Goal: Task Accomplishment & Management: Manage account settings

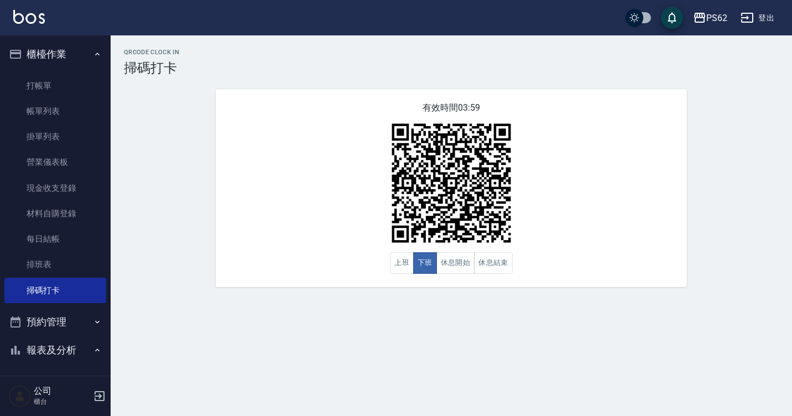
drag, startPoint x: -2, startPoint y: 388, endPoint x: 264, endPoint y: 156, distance: 352.6
click at [264, 156] on div "有效時間 03:59 上班 下班 休息開始 休息結束" at bounding box center [451, 188] width 471 height 198
click at [64, 93] on link "打帳單" at bounding box center [55, 85] width 102 height 25
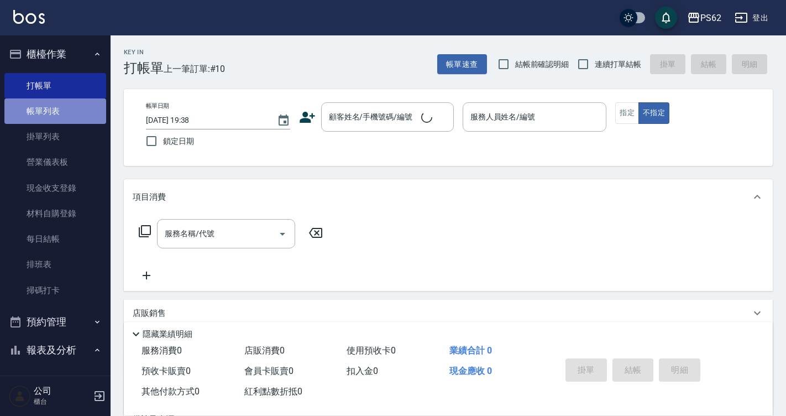
click at [65, 111] on link "帳單列表" at bounding box center [55, 110] width 102 height 25
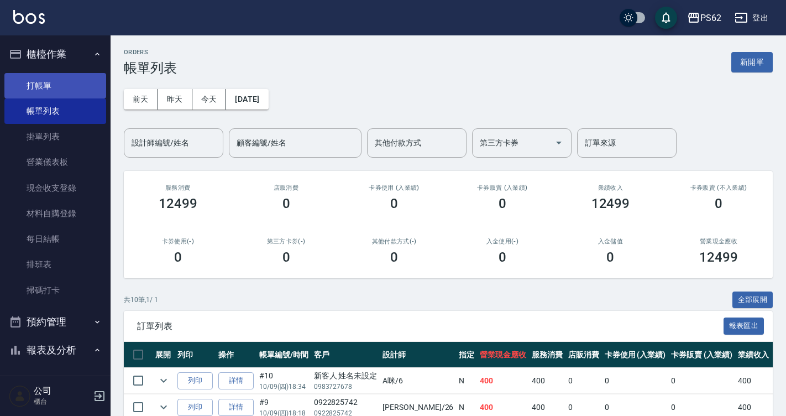
click at [72, 90] on link "打帳單" at bounding box center [55, 85] width 102 height 25
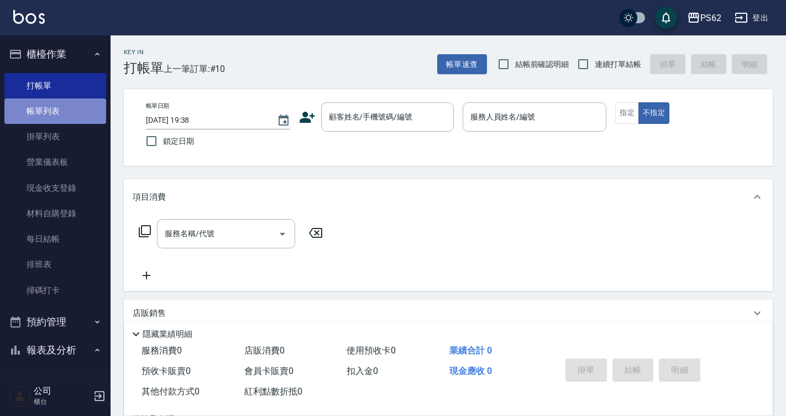
click at [78, 102] on link "帳單列表" at bounding box center [55, 110] width 102 height 25
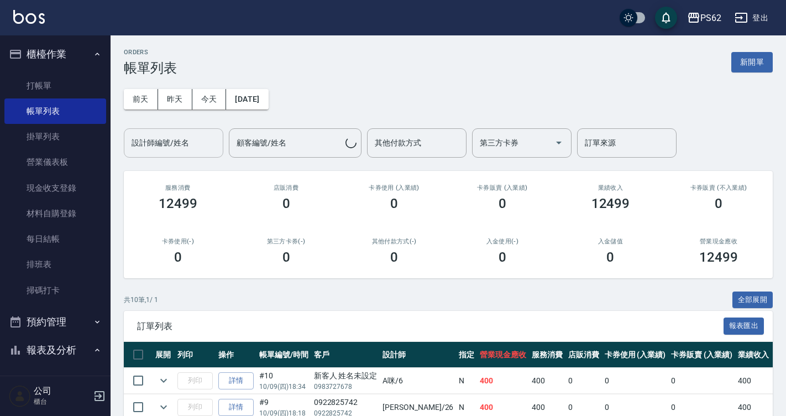
click at [171, 129] on div "設計師編號/姓名" at bounding box center [174, 142] width 100 height 29
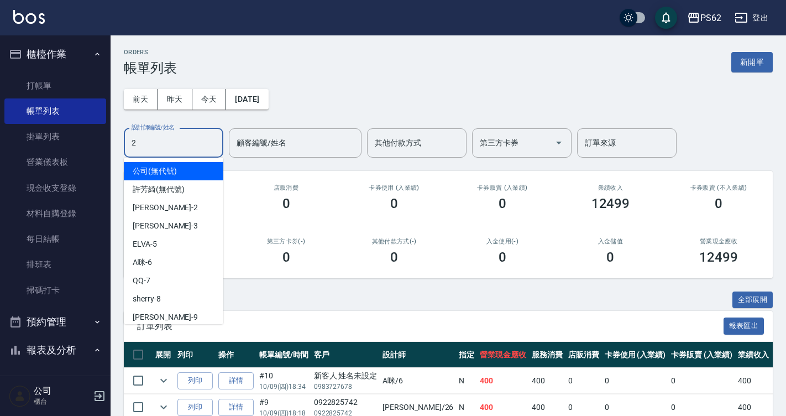
type input "[PERSON_NAME]-2"
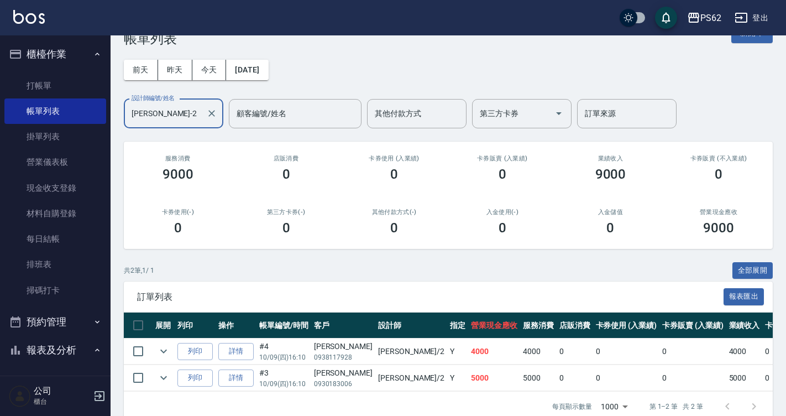
scroll to position [56, 0]
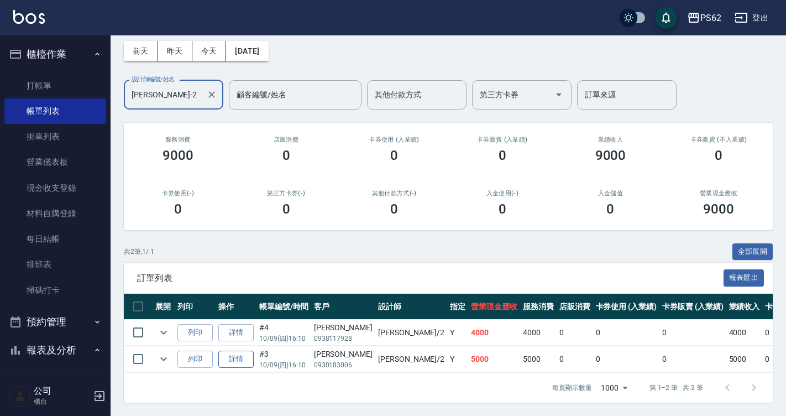
click at [249, 354] on link "詳情" at bounding box center [235, 358] width 35 height 17
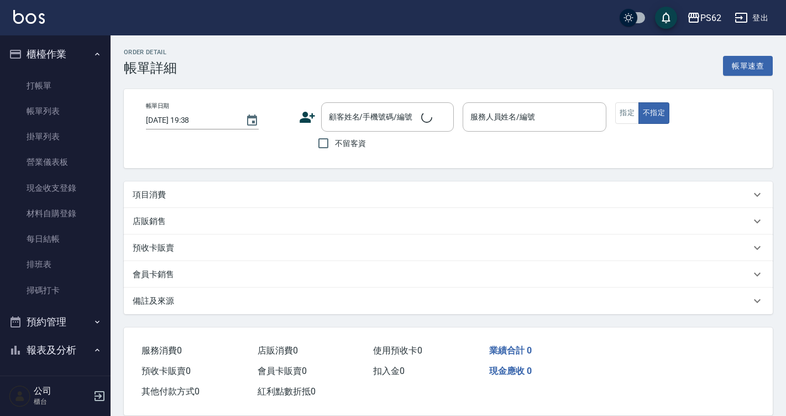
type input "[DATE] 16:10"
type input "[PERSON_NAME]-2"
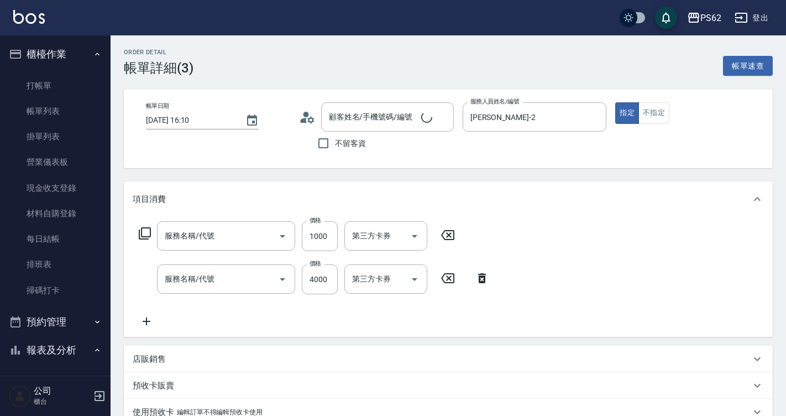
scroll to position [70, 0]
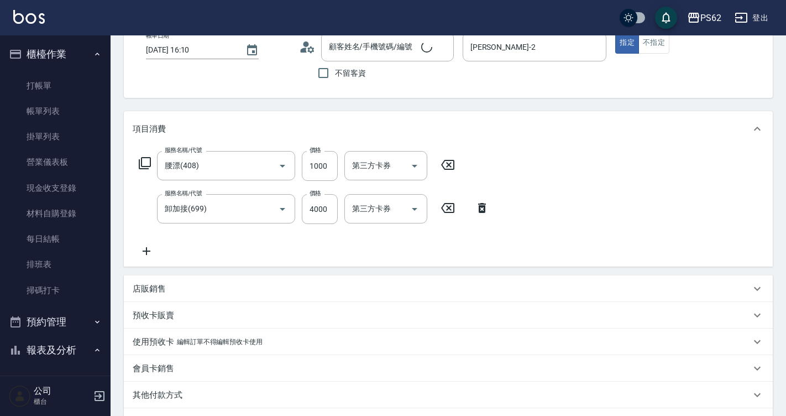
type input "腰漂(408)"
type input "卸加接(699)"
type input "[PERSON_NAME]/0930183006/"
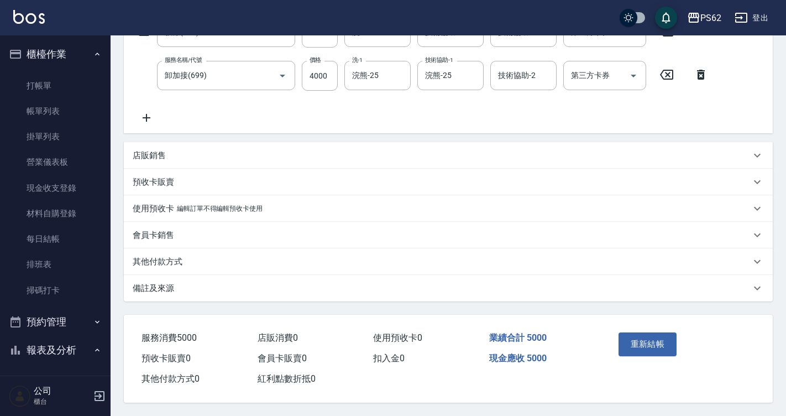
click at [172, 256] on p "其他付款方式" at bounding box center [158, 262] width 50 height 12
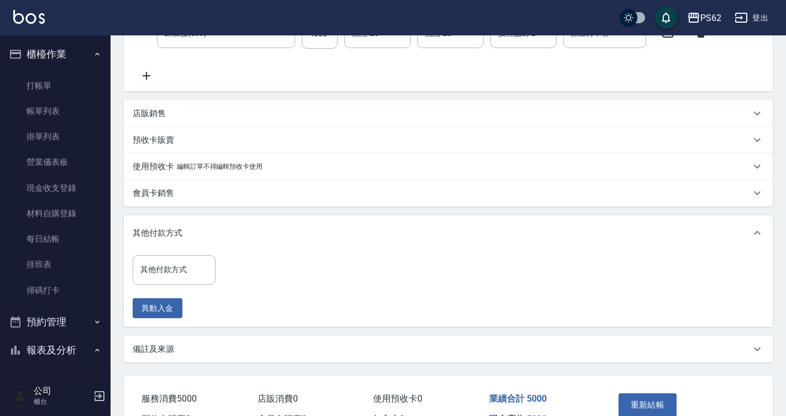
scroll to position [264, 0]
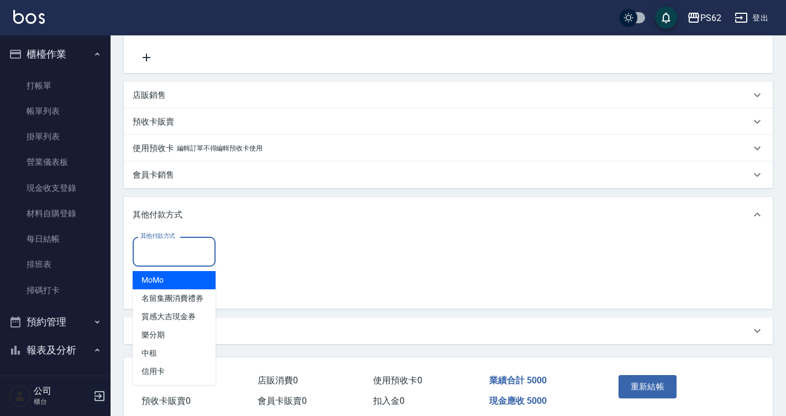
click at [180, 249] on input "其他付款方式" at bounding box center [174, 251] width 73 height 19
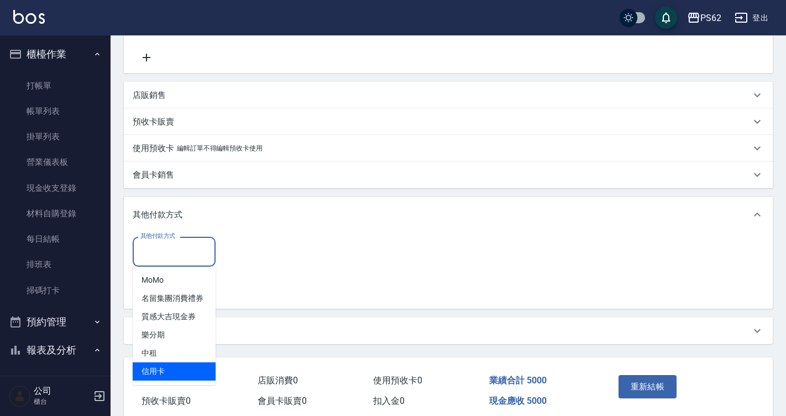
drag, startPoint x: 176, startPoint y: 367, endPoint x: 202, endPoint y: 333, distance: 42.6
click at [173, 366] on span "信用卡" at bounding box center [174, 371] width 83 height 18
type input "信用卡"
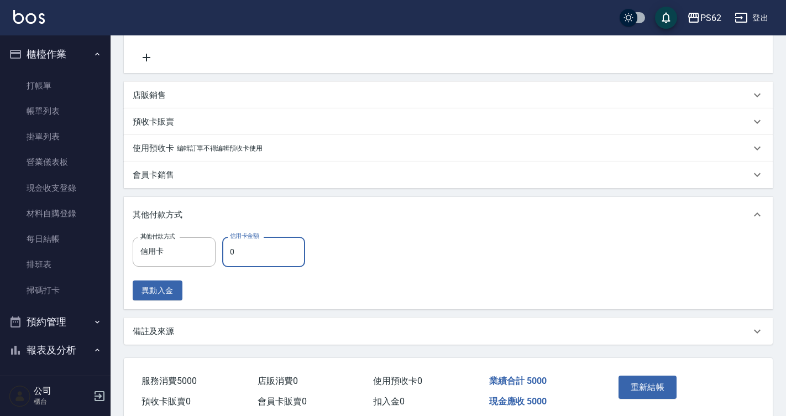
click at [255, 266] on input "0" at bounding box center [263, 252] width 83 height 30
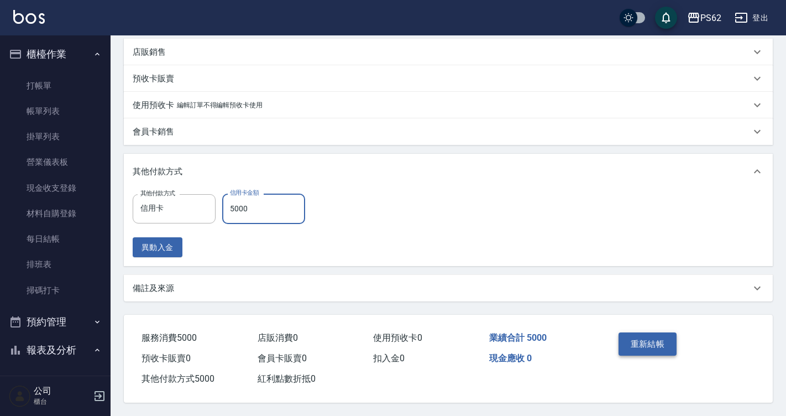
type input "5000"
click at [638, 332] on button "重新結帳" at bounding box center [648, 343] width 59 height 23
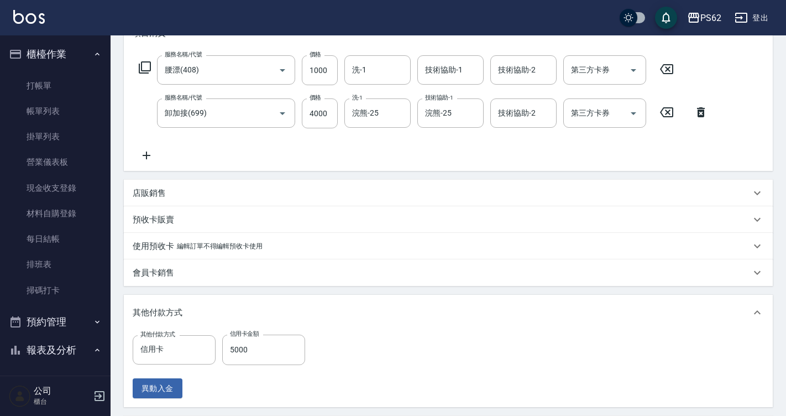
scroll to position [0, 0]
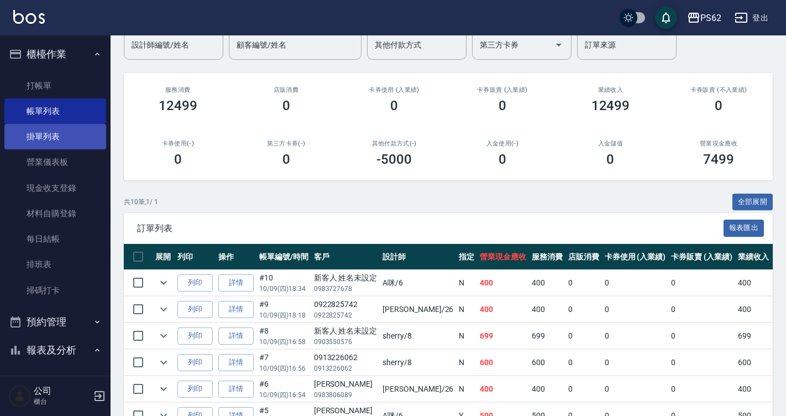
scroll to position [48, 0]
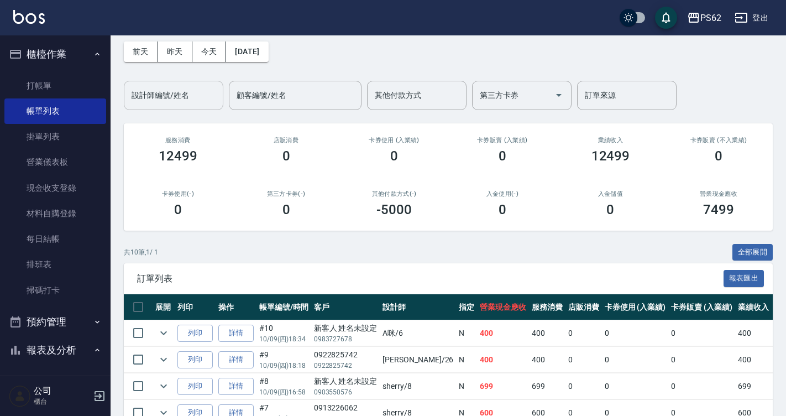
click at [169, 104] on input "設計師編號/姓名" at bounding box center [174, 95] width 90 height 19
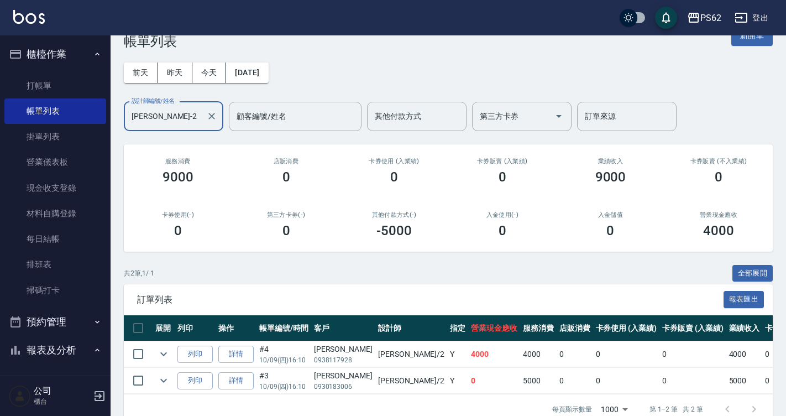
scroll to position [0, 0]
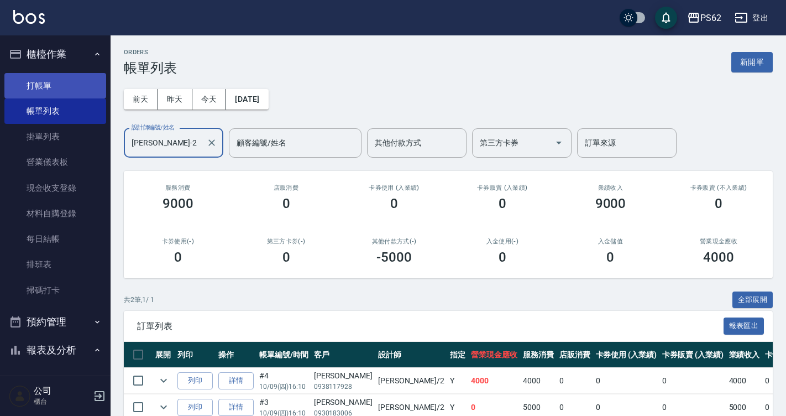
type input "[PERSON_NAME]-2"
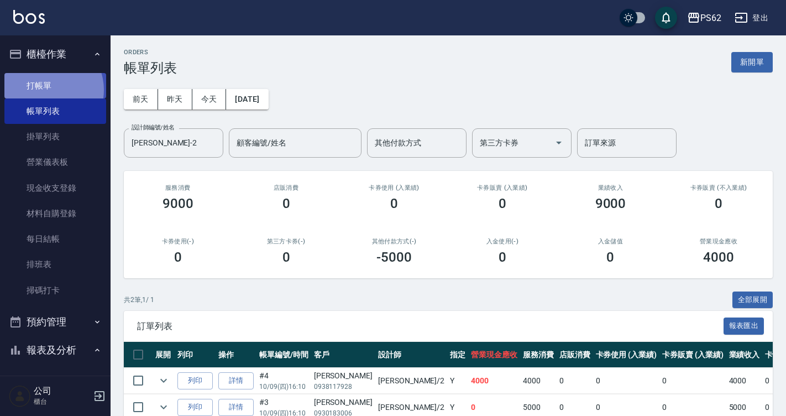
click at [45, 90] on link "打帳單" at bounding box center [55, 85] width 102 height 25
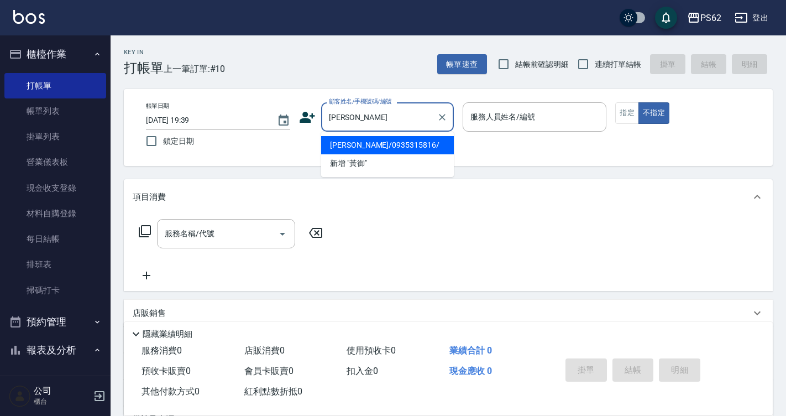
type input "[PERSON_NAME]/0935315816/"
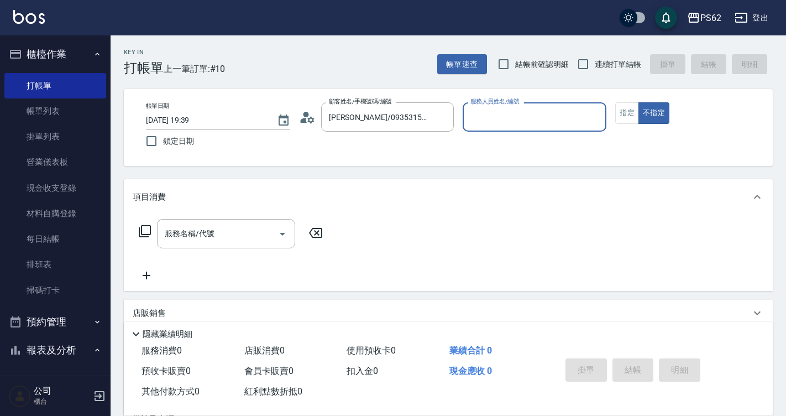
type input "[PERSON_NAME]-2"
click at [638, 102] on button "不指定" at bounding box center [653, 113] width 31 height 22
type button "false"
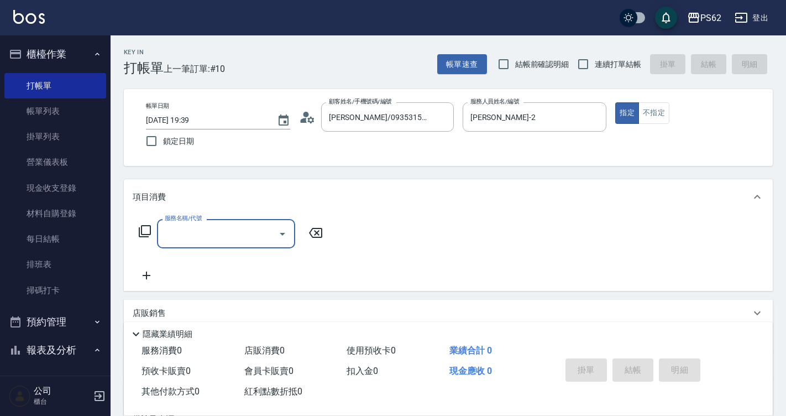
type input "1"
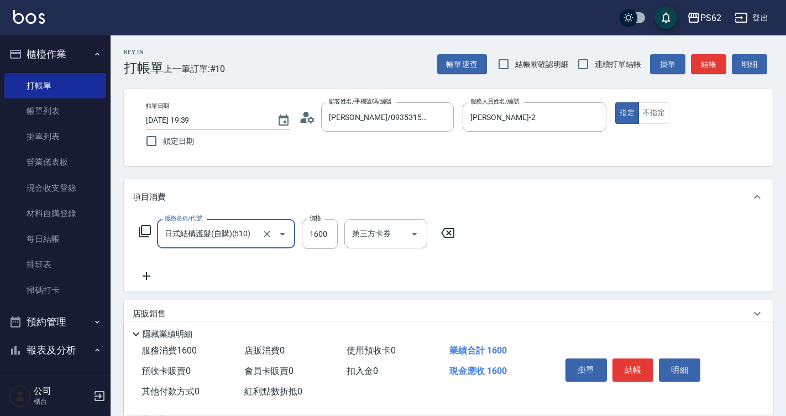
type input "日式結構護髮(自購)(510)"
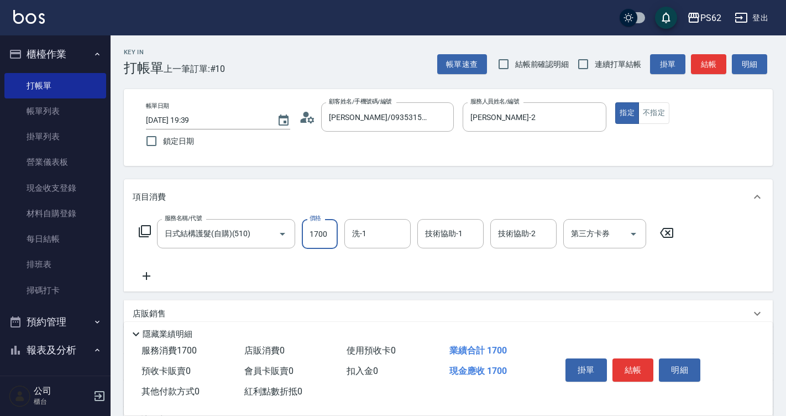
type input "1700"
type input "浣熊-25"
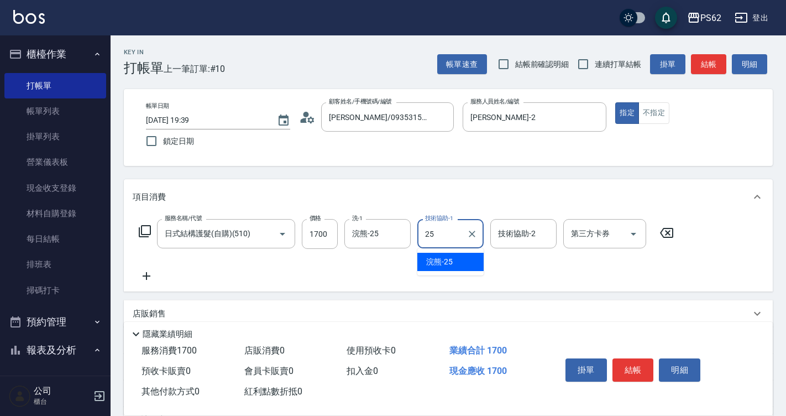
type input "浣熊-25"
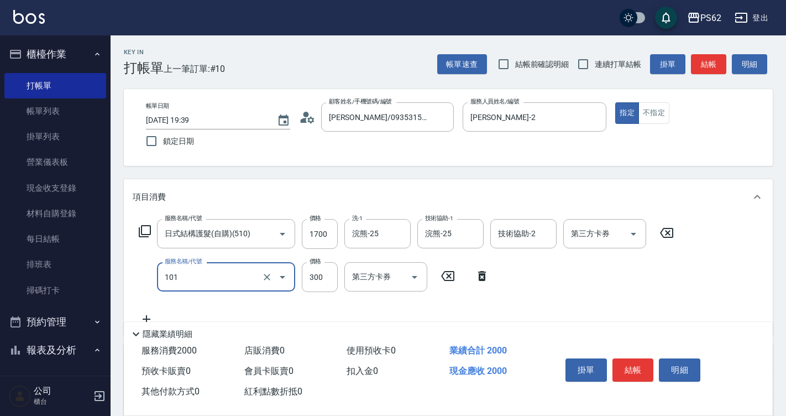
type input "洗髮(101)"
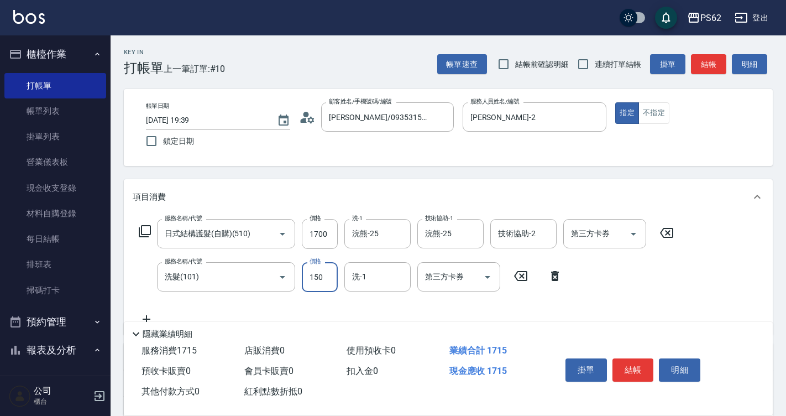
type input "150"
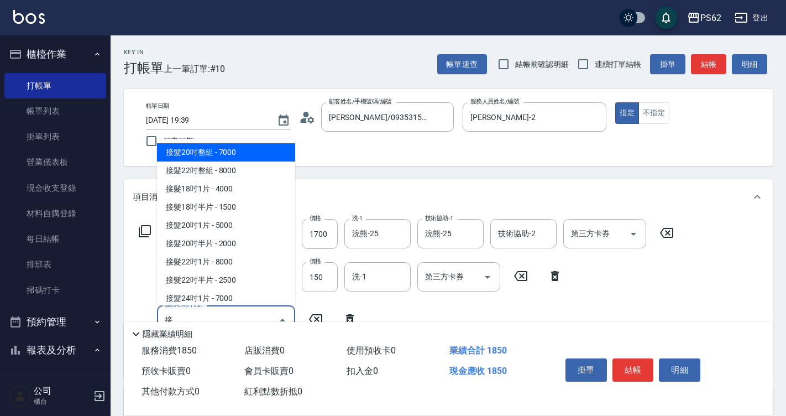
scroll to position [112, 0]
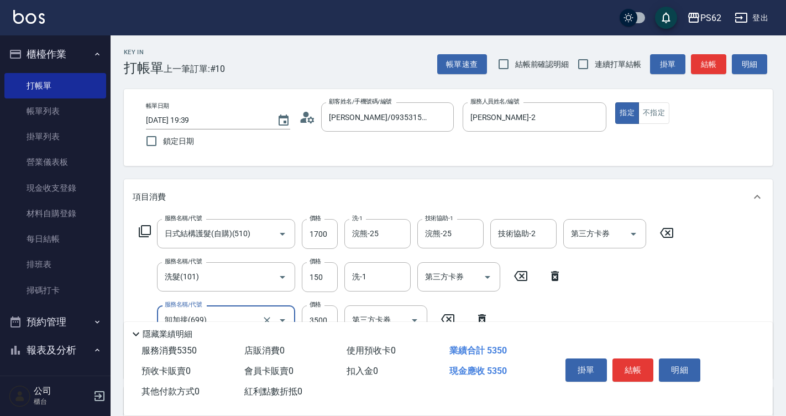
type input "卸加接(699)"
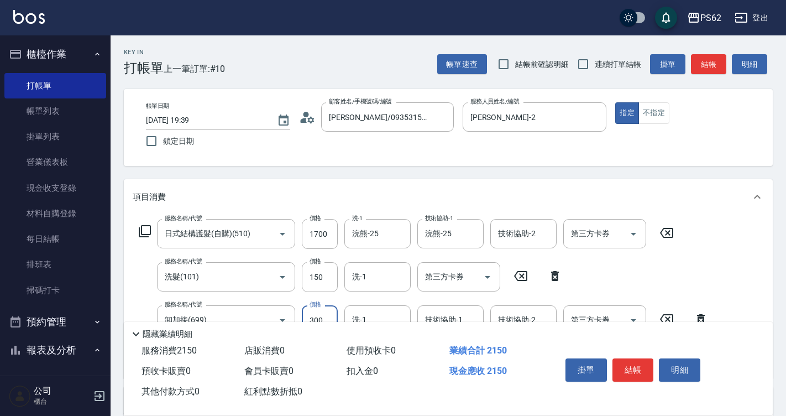
scroll to position [210, 0]
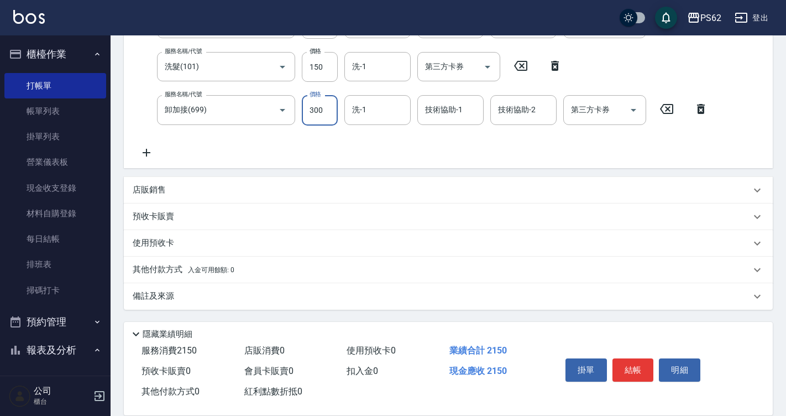
type input "300"
click at [145, 157] on icon at bounding box center [147, 152] width 28 height 13
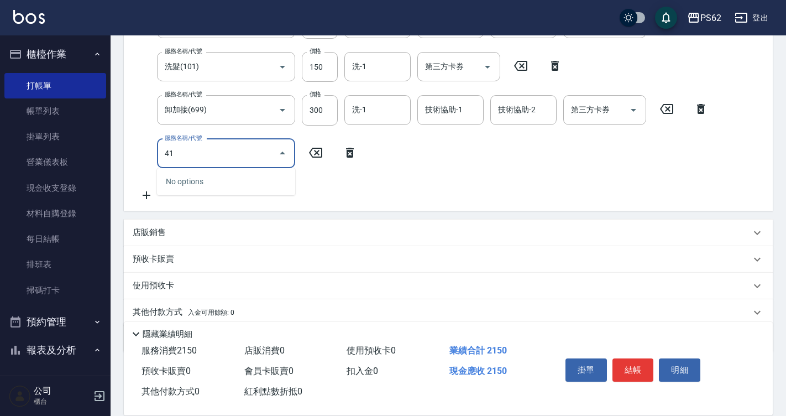
type input "4"
type input "A級單剪400(105)"
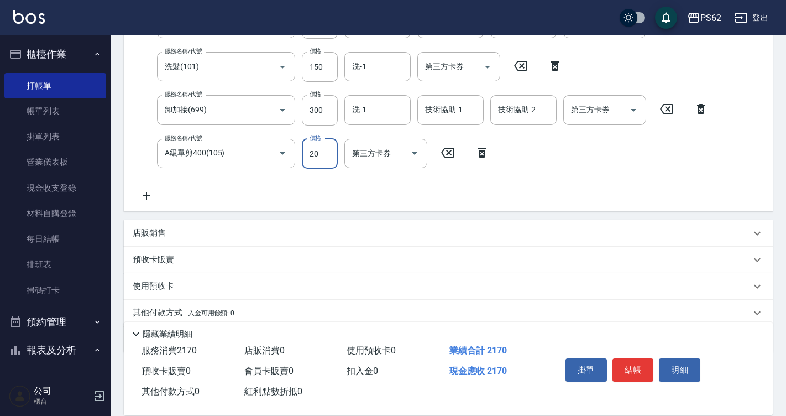
type input "200"
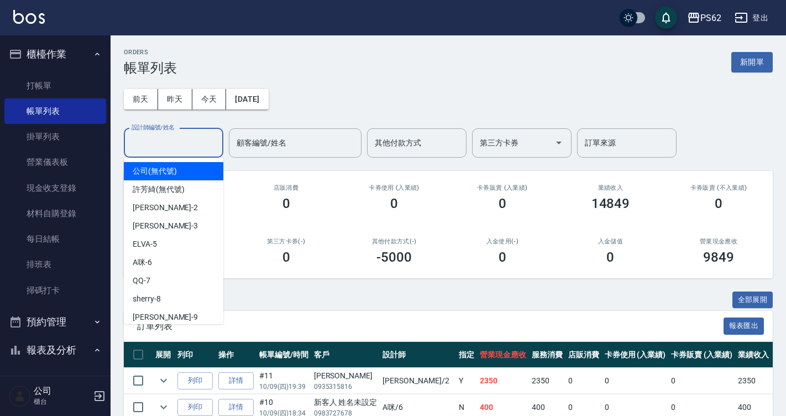
click at [175, 145] on input "設計師編號/姓名" at bounding box center [174, 142] width 90 height 19
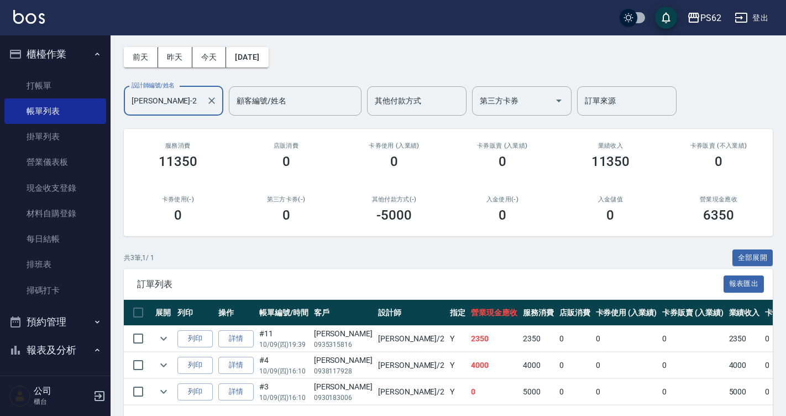
scroll to position [83, 0]
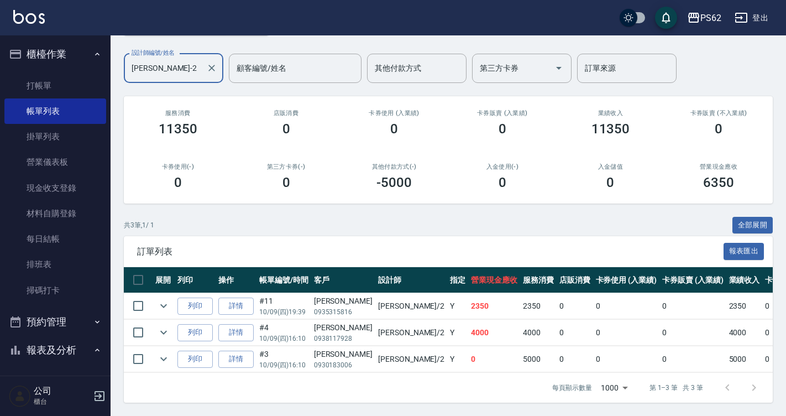
type input "[PERSON_NAME]-2"
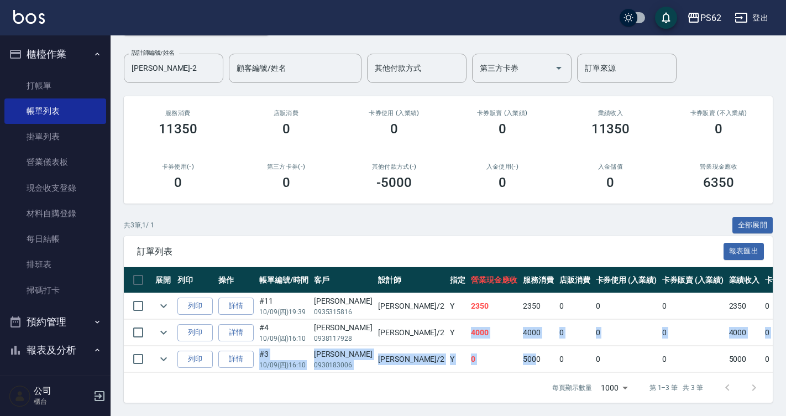
drag, startPoint x: 439, startPoint y: 338, endPoint x: 470, endPoint y: 341, distance: 31.6
click at [470, 341] on tbody "列印 詳情 #11 10/09 (四) 19:39 [PERSON_NAME]0935315816 [PERSON_NAME] /2 Y 2350 2350 …" at bounding box center [611, 333] width 974 height 80
click at [520, 346] on td "5000" at bounding box center [538, 359] width 36 height 26
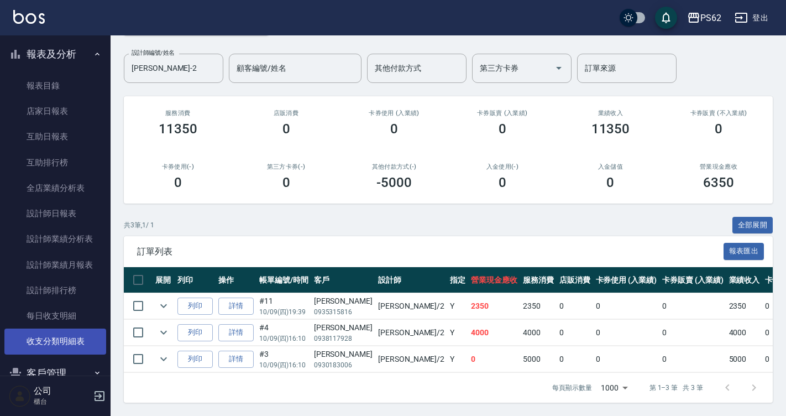
scroll to position [406, 0]
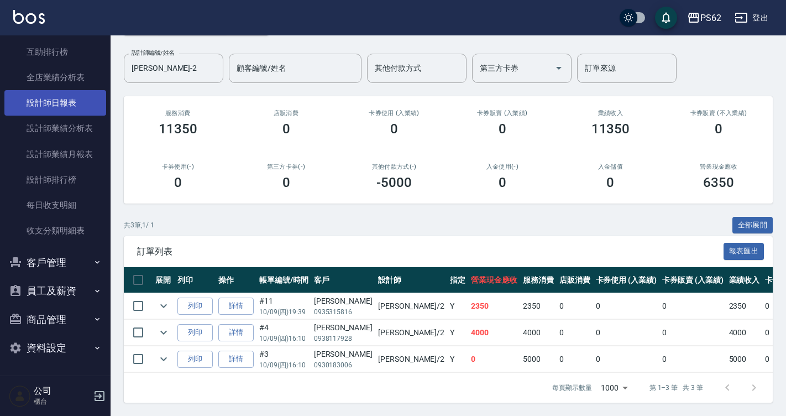
click at [64, 101] on link "設計師日報表" at bounding box center [55, 102] width 102 height 25
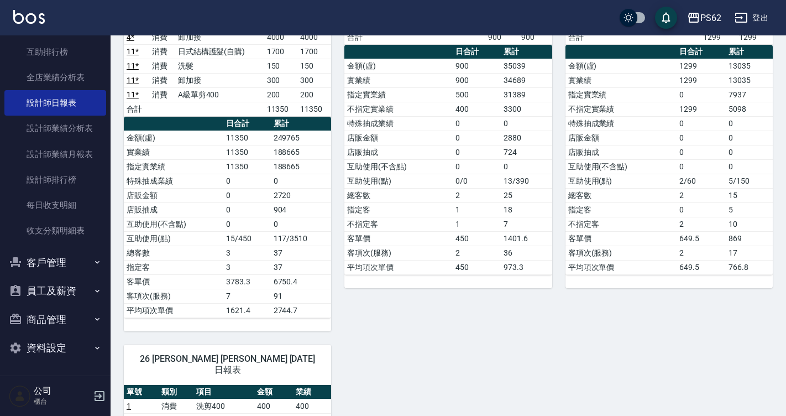
scroll to position [166, 0]
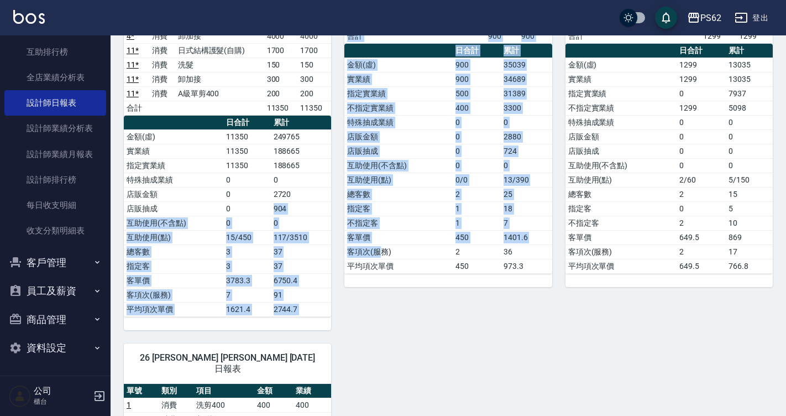
drag, startPoint x: 306, startPoint y: 211, endPoint x: 384, endPoint y: 245, distance: 84.9
click at [384, 245] on div "2 [PERSON_NAME]顧 [DATE] 日報表 單號 類別 項目 金額 業績 3 * 消費 腰漂 1000 1000 3 * 消費 卸加接 4000 …" at bounding box center [442, 329] width 662 height 770
click at [384, 245] on td "客項次(服務)" at bounding box center [398, 251] width 108 height 14
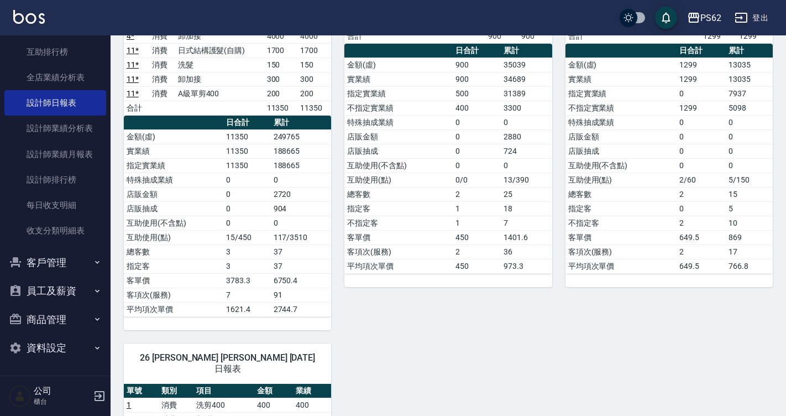
scroll to position [465, 0]
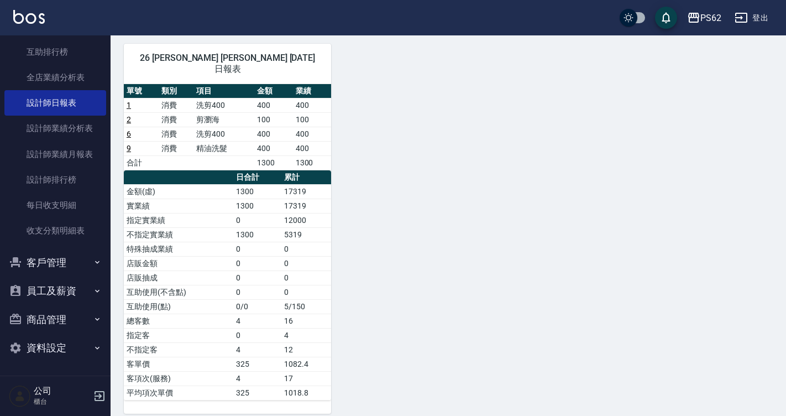
click at [610, 184] on div "2 [PERSON_NAME]顧 [DATE] 日報表 單號 類別 項目 金額 業績 3 * 消費 腰漂 1000 1000 3 * 消費 卸加接 4000 …" at bounding box center [442, 29] width 662 height 770
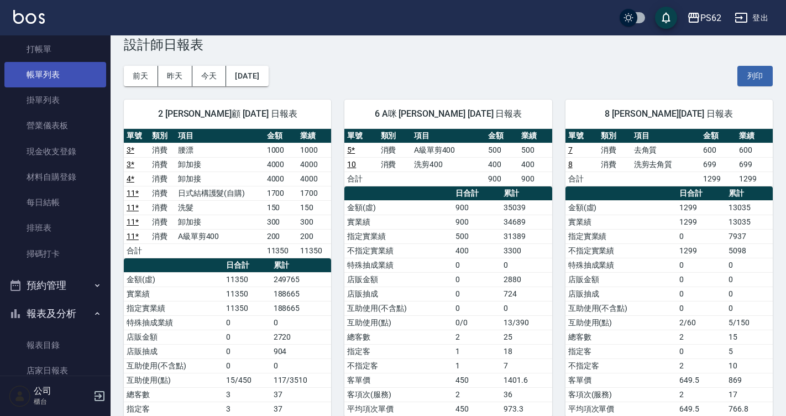
scroll to position [0, 0]
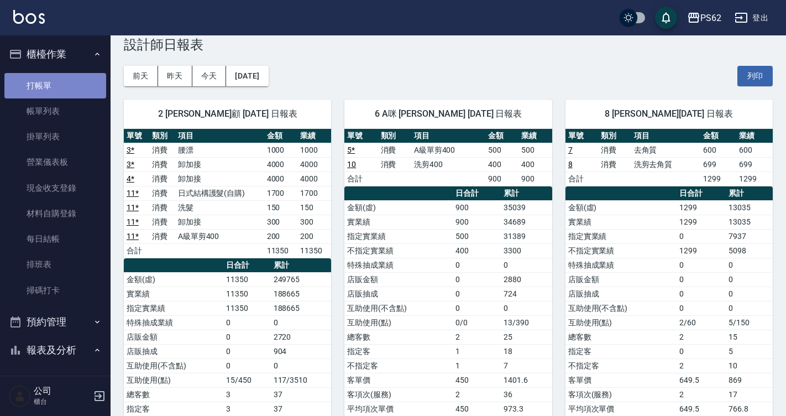
click at [67, 88] on link "打帳單" at bounding box center [55, 85] width 102 height 25
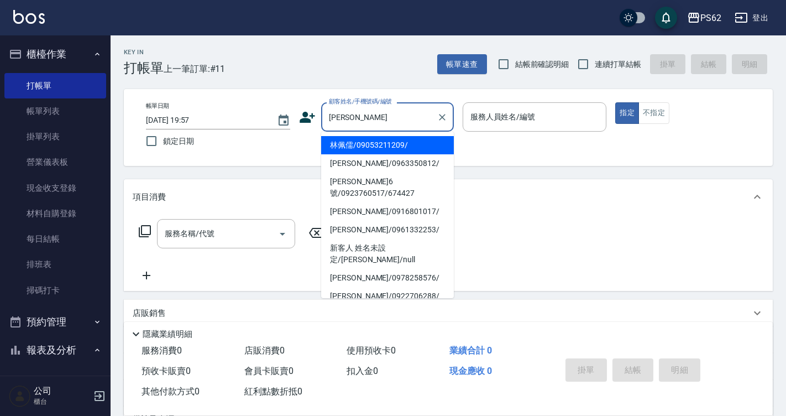
click at [392, 150] on li "林佩儒/09053211209/" at bounding box center [387, 145] width 133 height 18
type input "林佩儒/09053211209/"
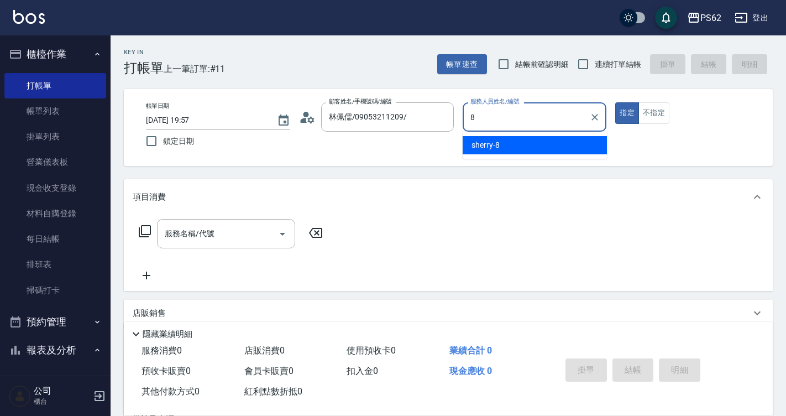
type input "sherry-8"
type button "true"
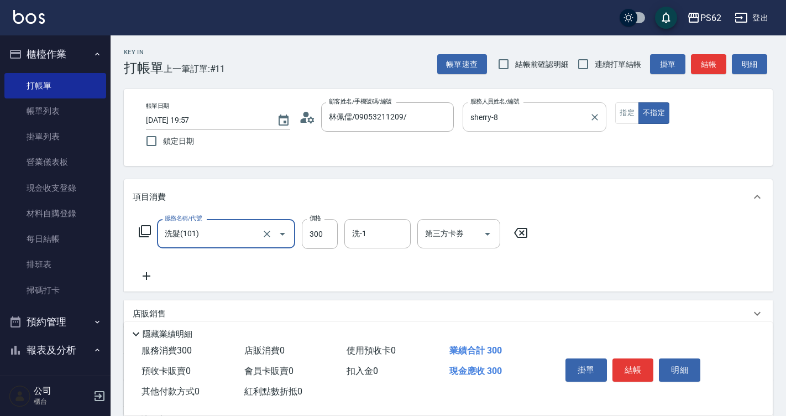
type input "洗髮(101)"
type input "320"
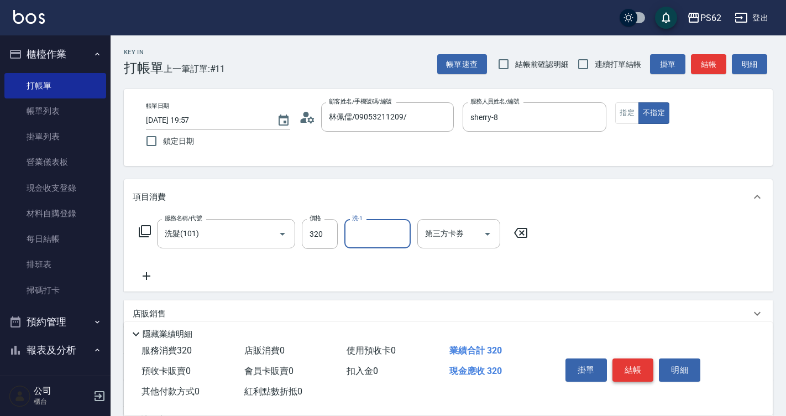
click at [638, 367] on button "結帳" at bounding box center [633, 369] width 41 height 23
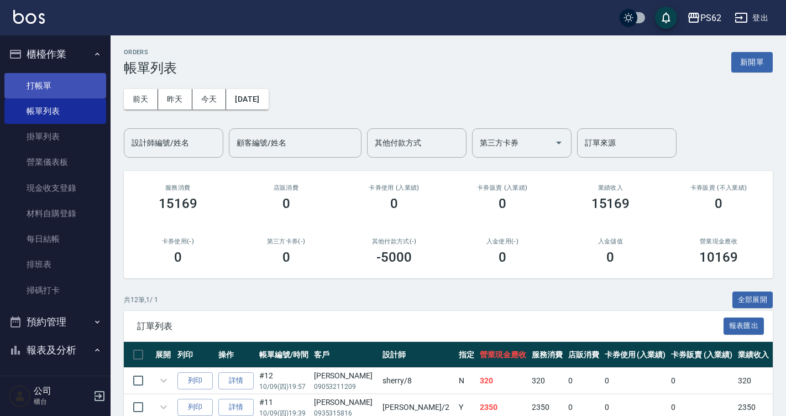
click at [91, 85] on link "打帳單" at bounding box center [55, 85] width 102 height 25
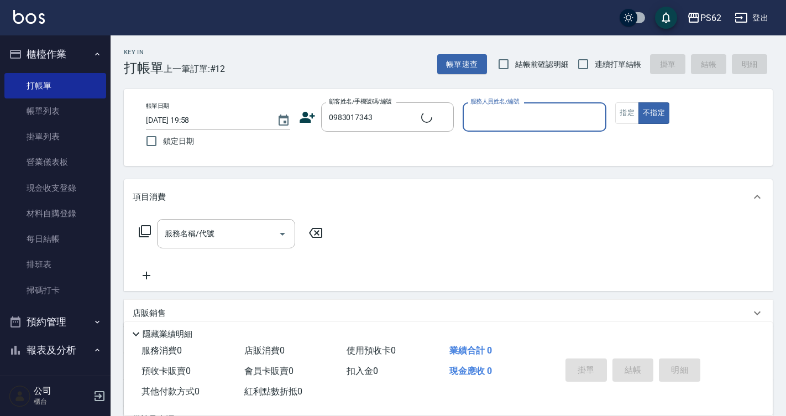
type input "[PERSON_NAME]/0983017343/"
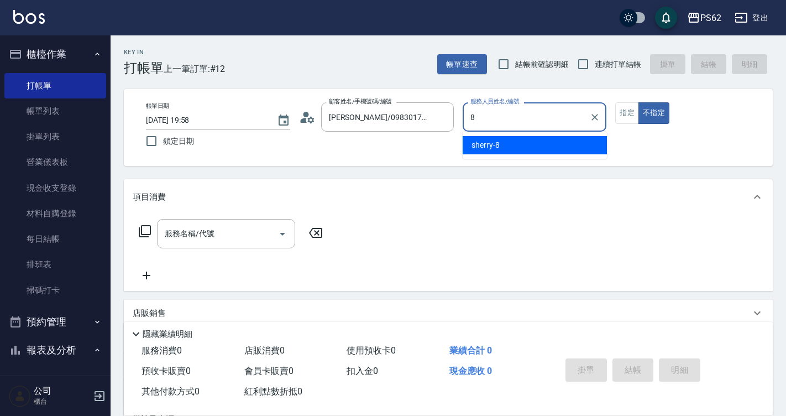
type input "sherry-8"
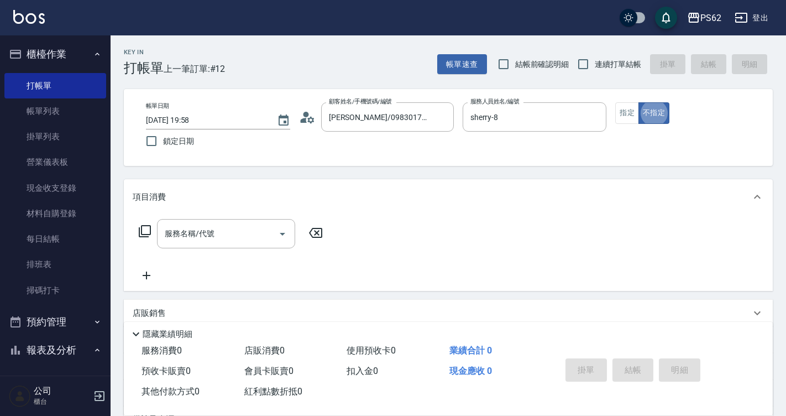
type button "false"
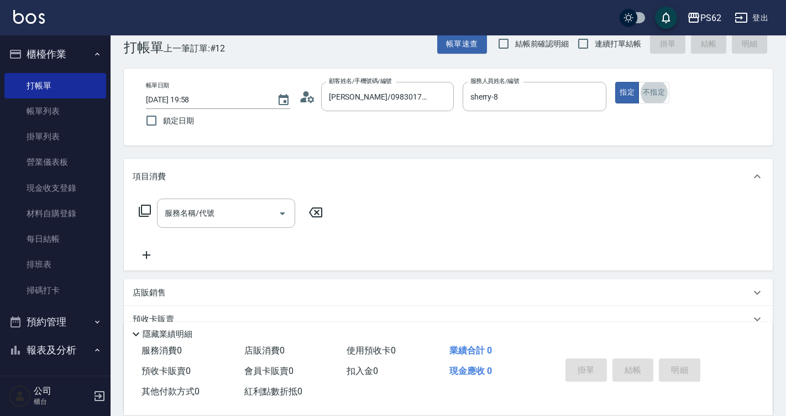
scroll to position [22, 0]
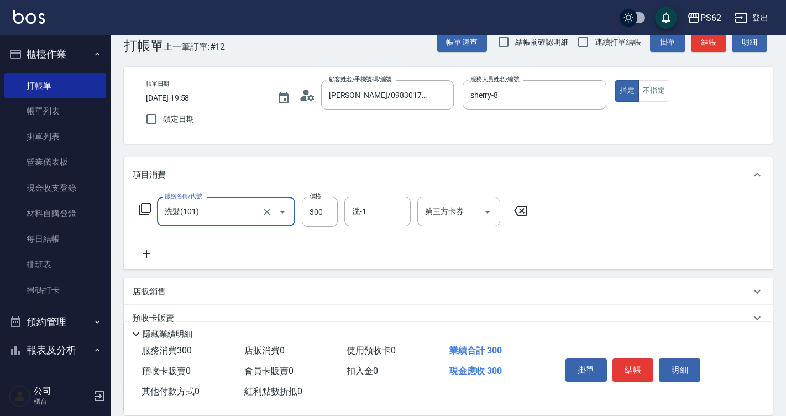
type input "洗髮(101)"
type input "400"
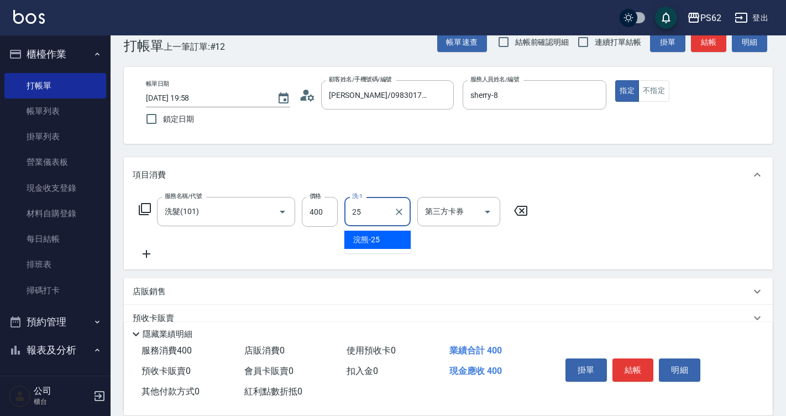
type input "浣熊-25"
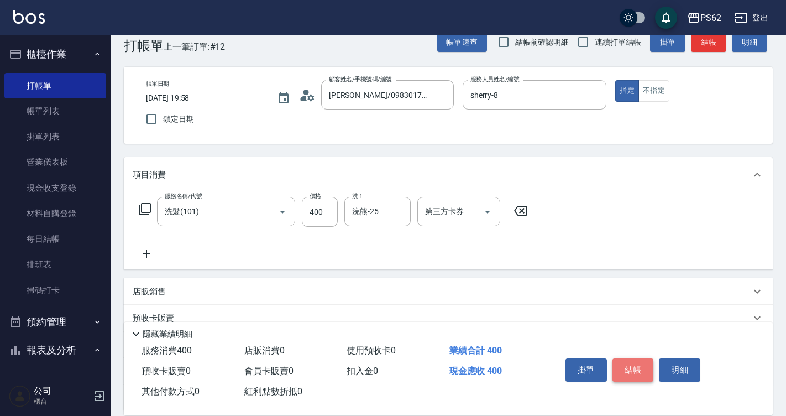
click at [629, 361] on button "結帳" at bounding box center [633, 369] width 41 height 23
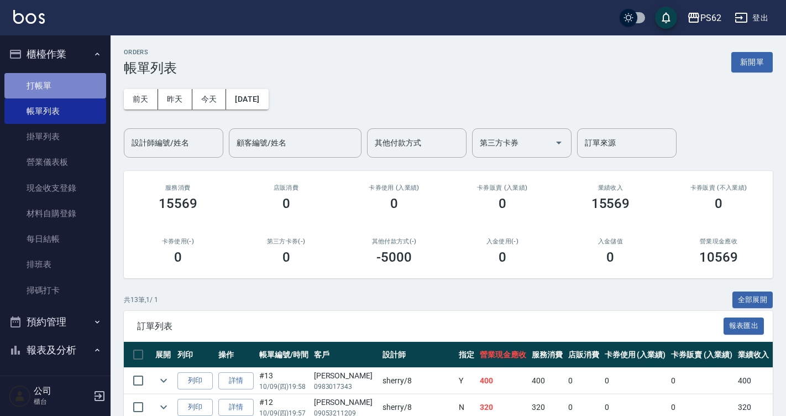
click at [78, 86] on link "打帳單" at bounding box center [55, 85] width 102 height 25
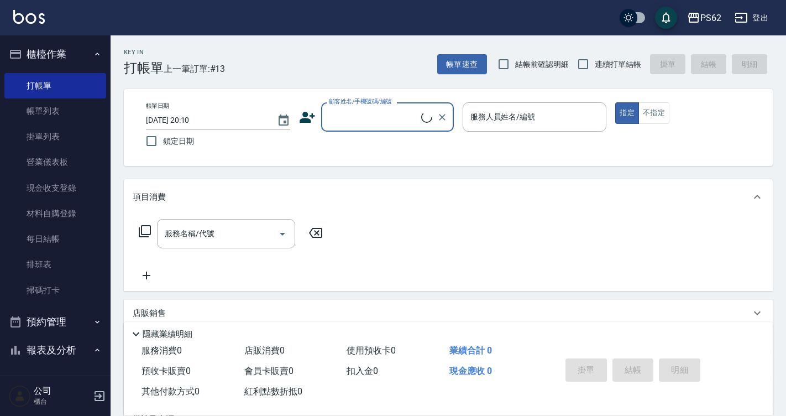
click at [372, 120] on input "顧客姓名/手機號碼/編號" at bounding box center [373, 116] width 95 height 19
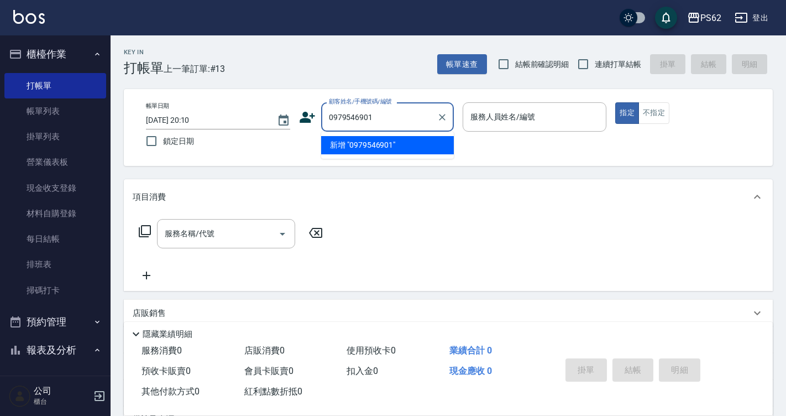
click at [351, 117] on input "0979546901" at bounding box center [379, 116] width 106 height 19
type input "0979546901"
click at [311, 121] on icon at bounding box center [307, 117] width 17 height 17
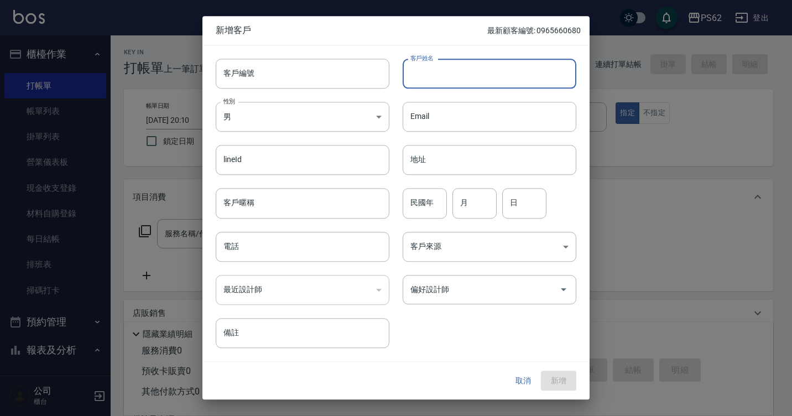
click at [436, 67] on input "客戶姓名" at bounding box center [489, 74] width 174 height 30
type input "[PERSON_NAME]"
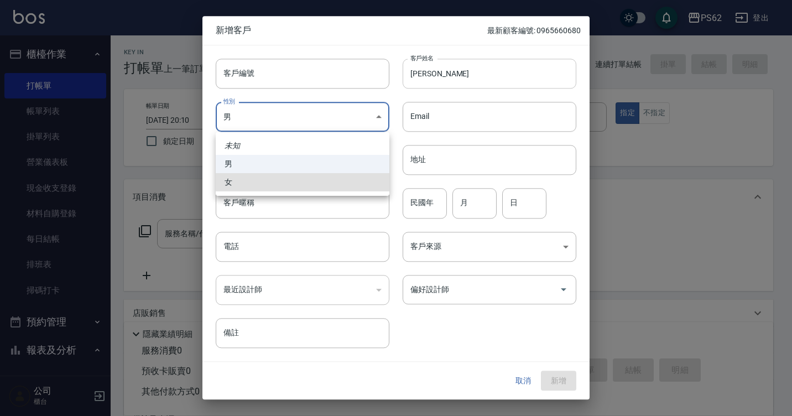
type input "[DEMOGRAPHIC_DATA]"
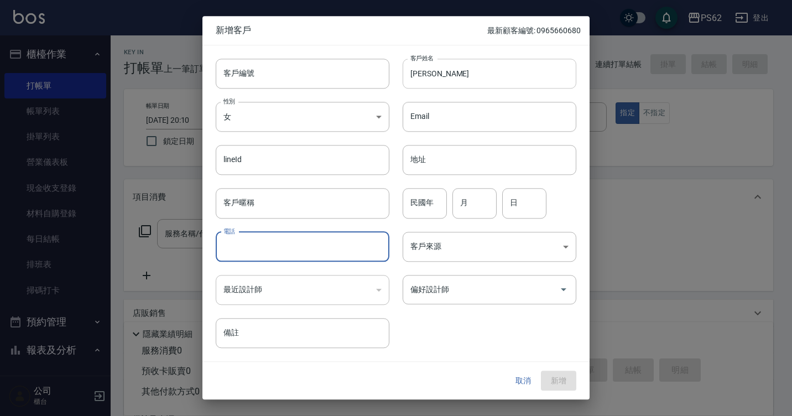
paste input "0979546901"
type input "0979546901"
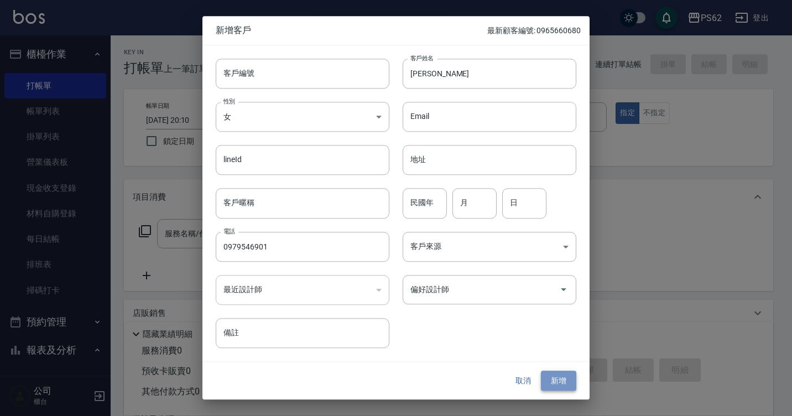
click at [555, 376] on button "新增" at bounding box center [558, 380] width 35 height 20
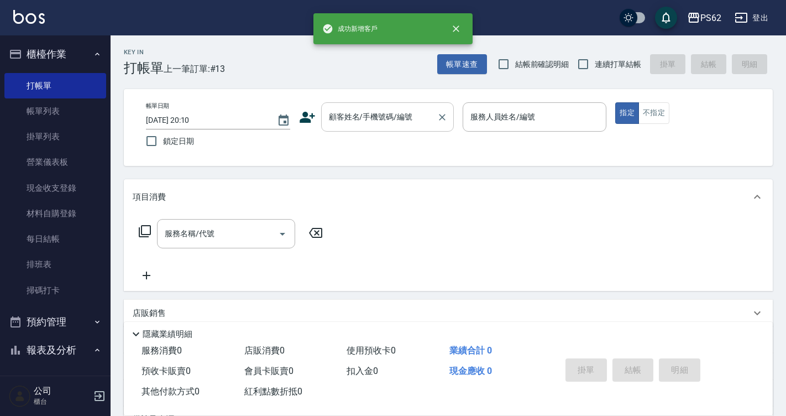
click at [362, 118] on input "顧客姓名/手機號碼/編號" at bounding box center [379, 116] width 106 height 19
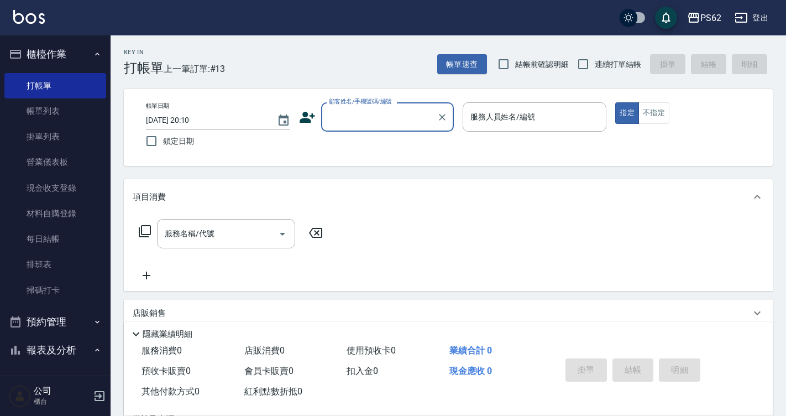
paste input "0979546901"
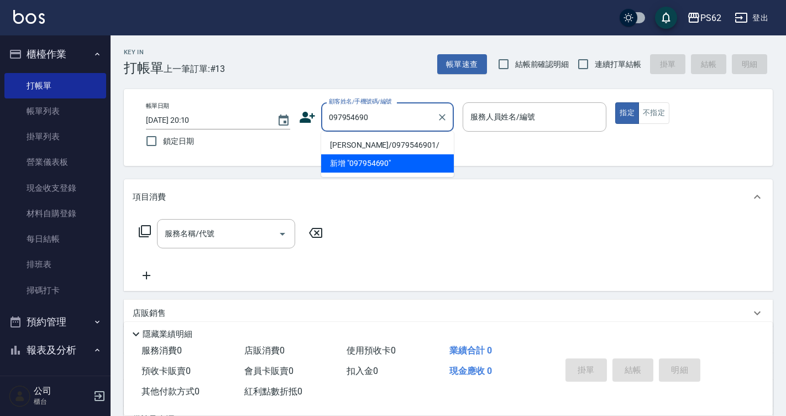
click at [375, 144] on li "[PERSON_NAME]/0979546901/" at bounding box center [387, 145] width 133 height 18
type input "[PERSON_NAME]/0979546901/"
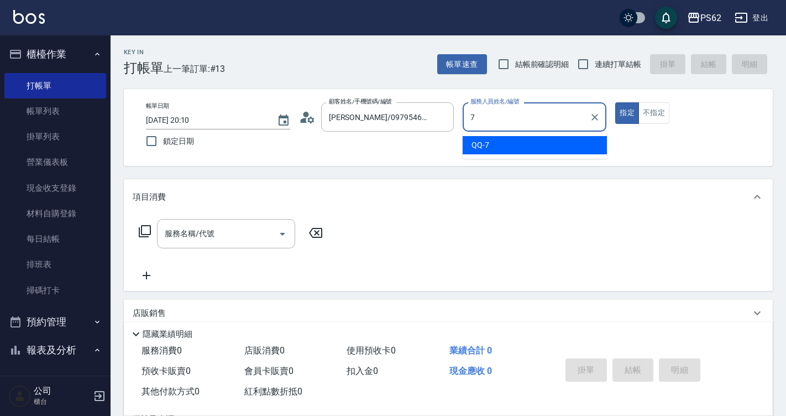
type input "QQ-7"
type button "true"
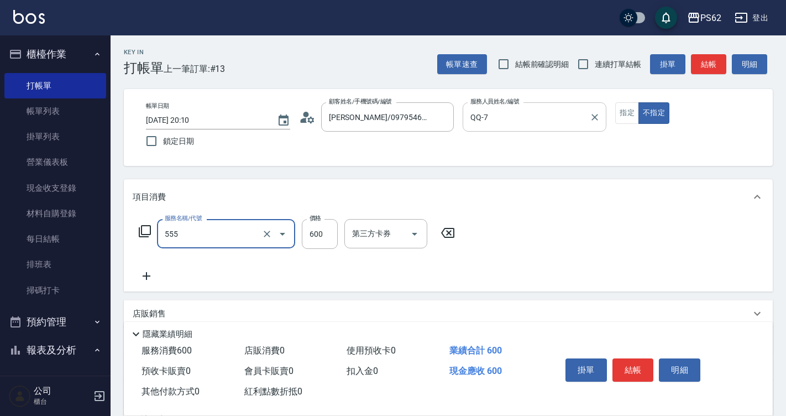
type input "去角質(555)"
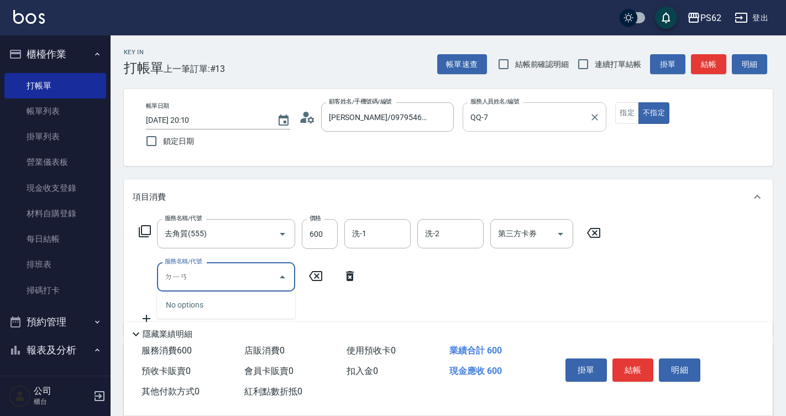
type input "點"
type input "剪瀏海(802)"
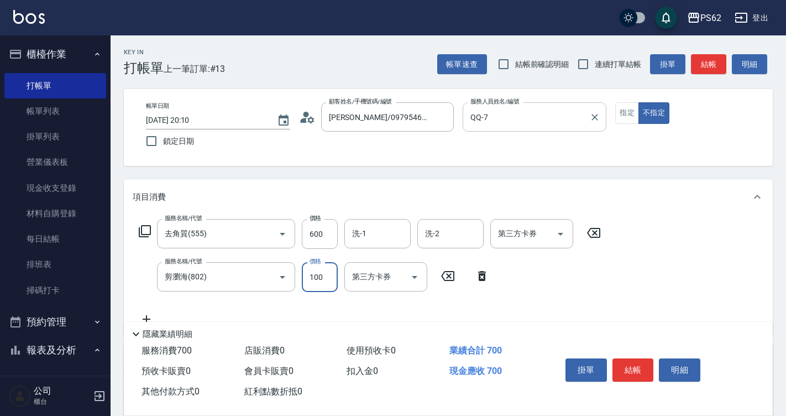
type input "100"
click at [631, 359] on button "結帳" at bounding box center [633, 369] width 41 height 23
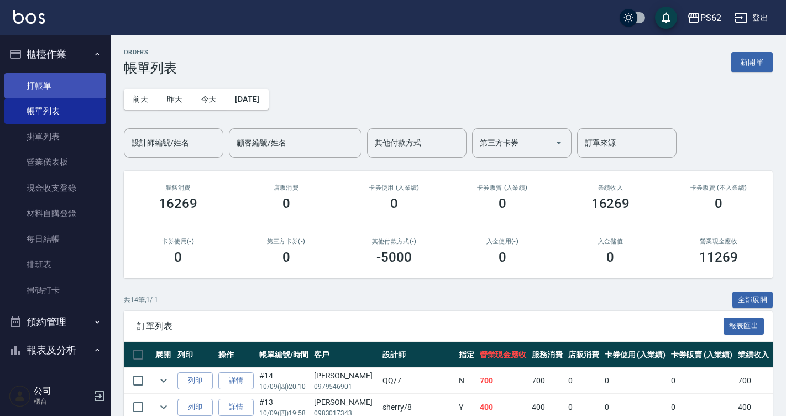
click at [46, 91] on link "打帳單" at bounding box center [55, 85] width 102 height 25
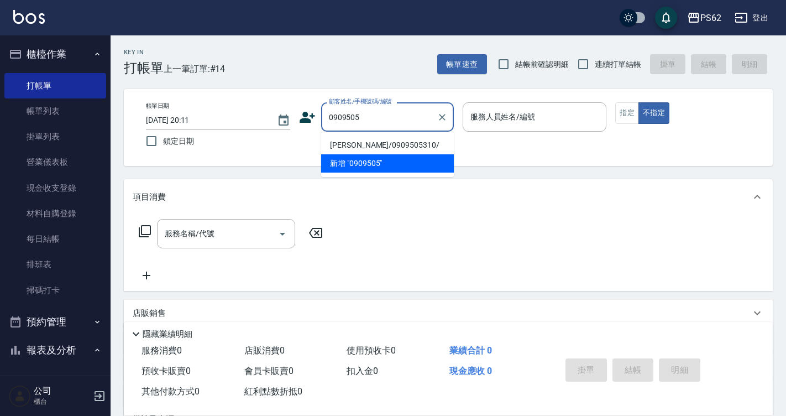
click at [404, 143] on li "[PERSON_NAME]/0909505310/" at bounding box center [387, 145] width 133 height 18
type input "[PERSON_NAME]/0909505310/"
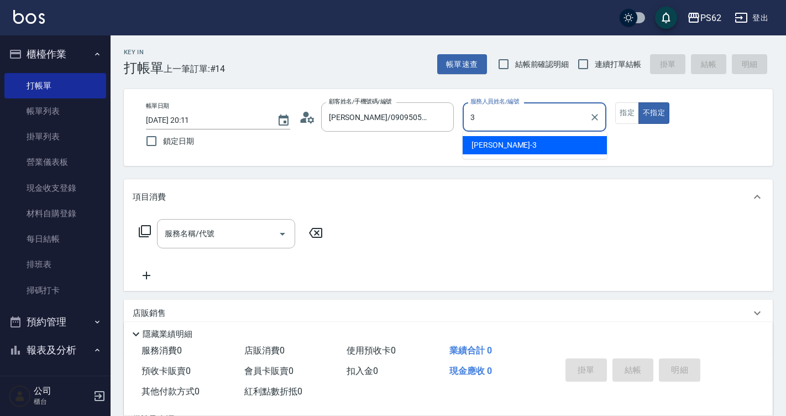
type input "[PERSON_NAME]-3"
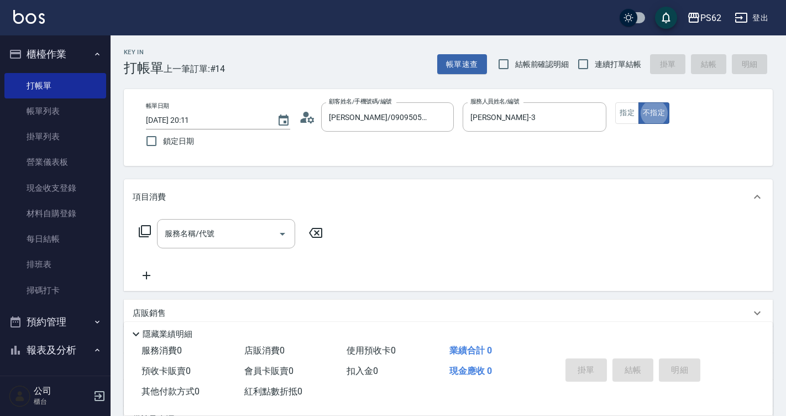
type button "false"
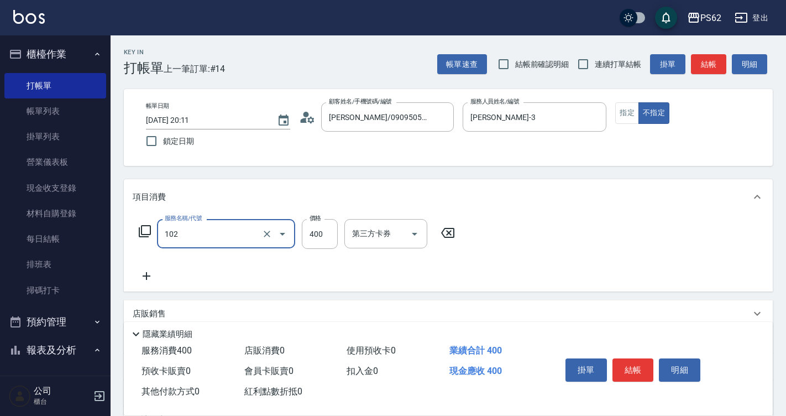
type input "精油洗髮(102)"
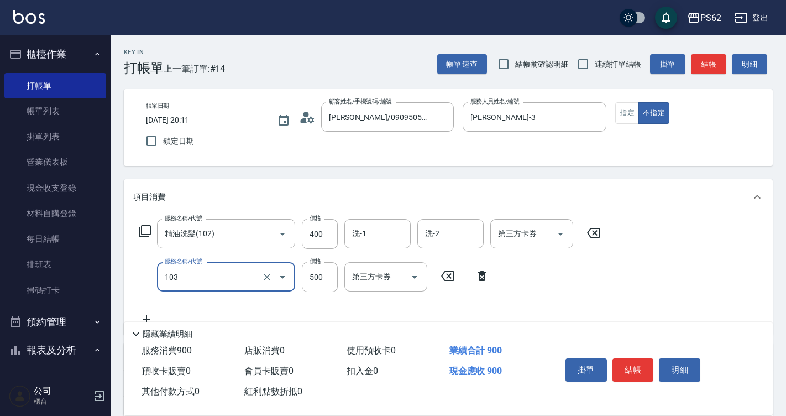
type input "B級洗剪500(103)"
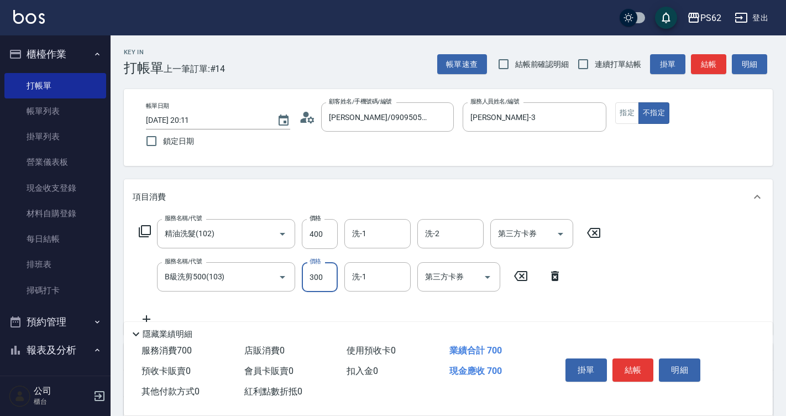
type input "300"
click at [367, 233] on input "洗-1" at bounding box center [377, 233] width 56 height 19
type input "Sunny-23"
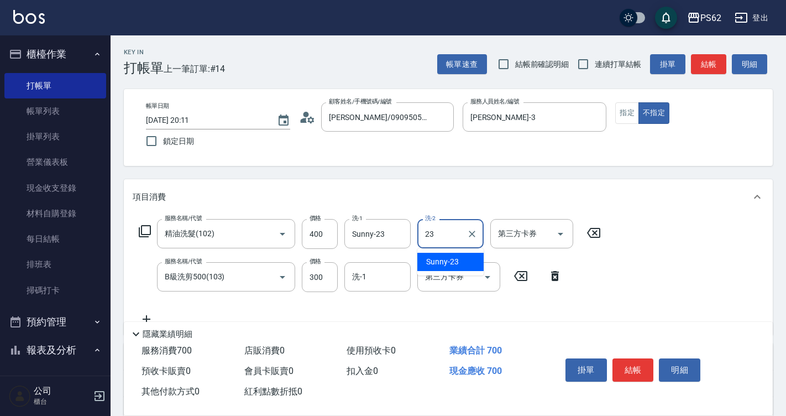
type input "Sunny-23"
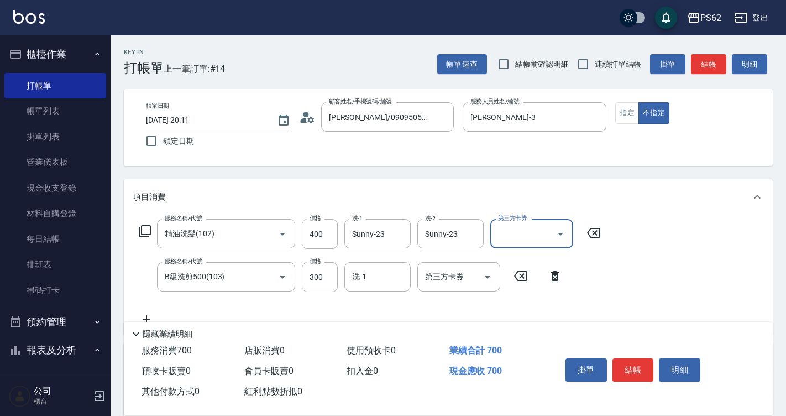
drag, startPoint x: 583, startPoint y: 62, endPoint x: 601, endPoint y: 81, distance: 25.4
click at [585, 63] on input "連續打單結帳" at bounding box center [583, 64] width 23 height 23
checkbox input "true"
click at [629, 359] on button "結帳" at bounding box center [633, 369] width 41 height 23
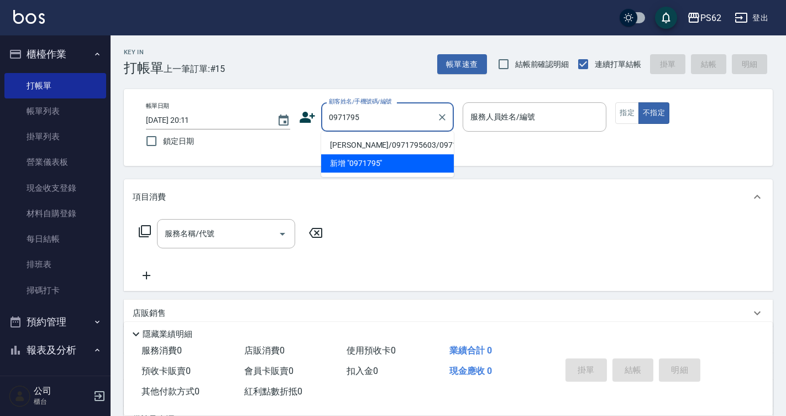
click at [396, 148] on li "[PERSON_NAME]/0971795603/0971795603" at bounding box center [387, 145] width 133 height 18
type input "[PERSON_NAME]/0971795603/0971795603"
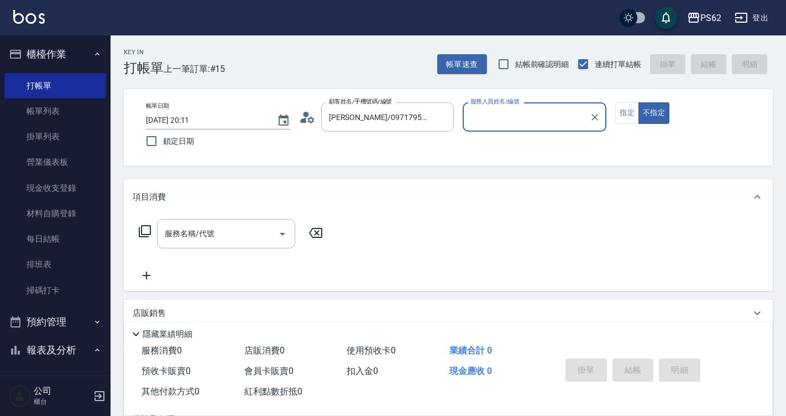
type input "[PERSON_NAME]-3"
click at [638, 102] on button "不指定" at bounding box center [653, 113] width 31 height 22
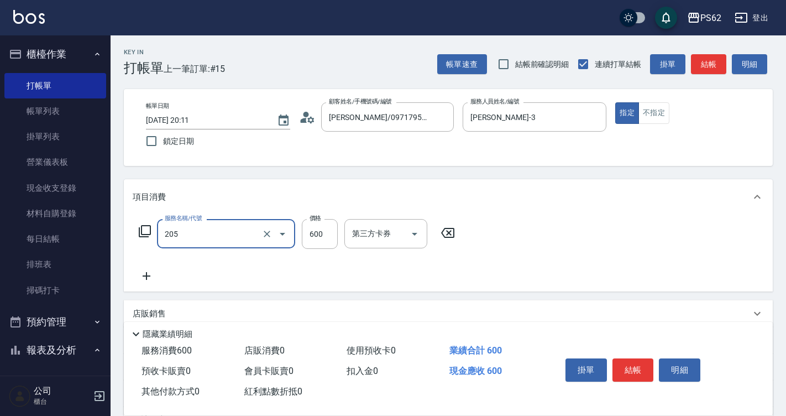
type input "A級洗剪400(205)"
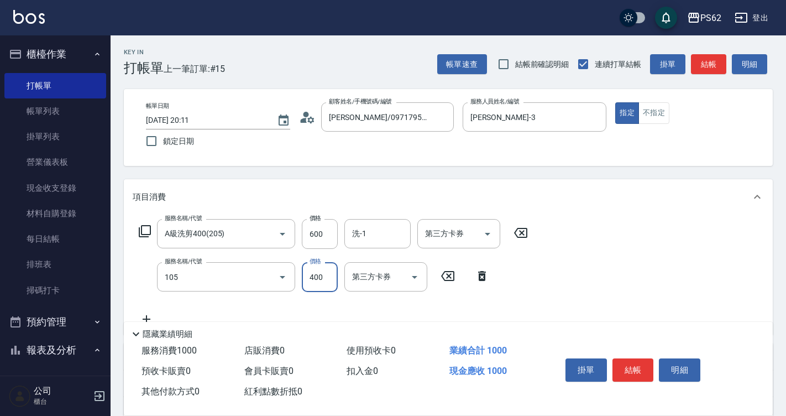
type input "A級單剪400(105)"
click at [631, 367] on button "結帳" at bounding box center [633, 369] width 41 height 23
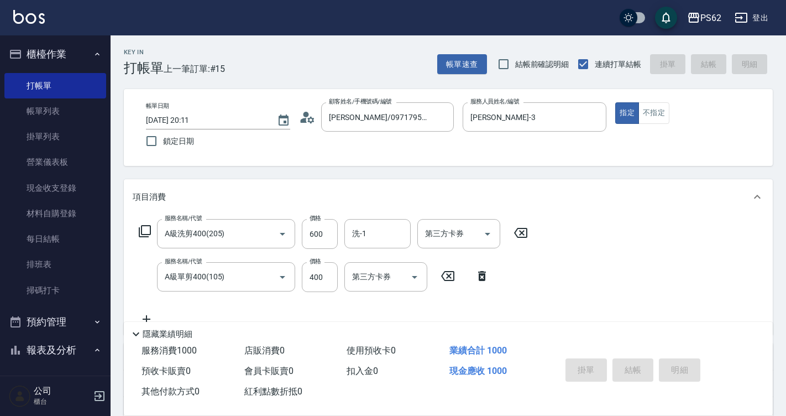
type input "[DATE] 20:12"
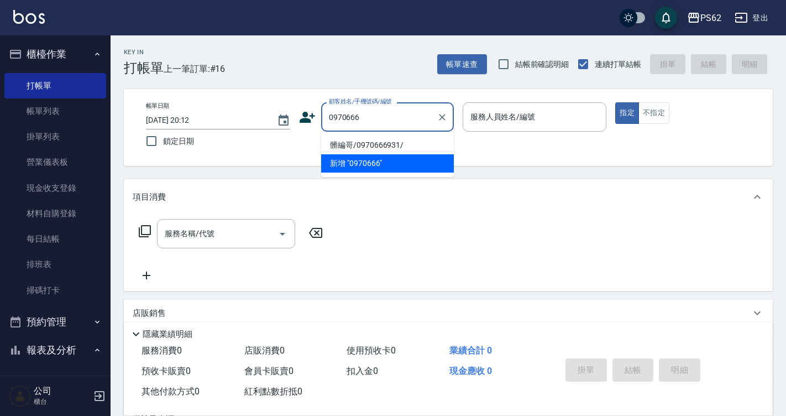
click at [357, 146] on li "髒編哥/0970666931/" at bounding box center [387, 145] width 133 height 18
type input "髒編哥/0970666931/"
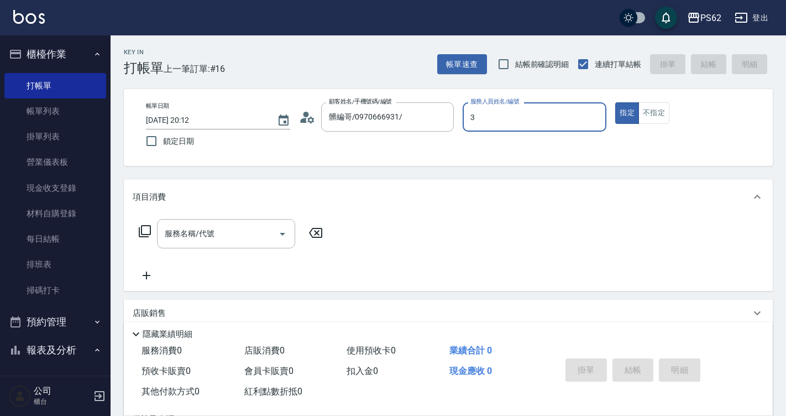
type input "[PERSON_NAME]-3"
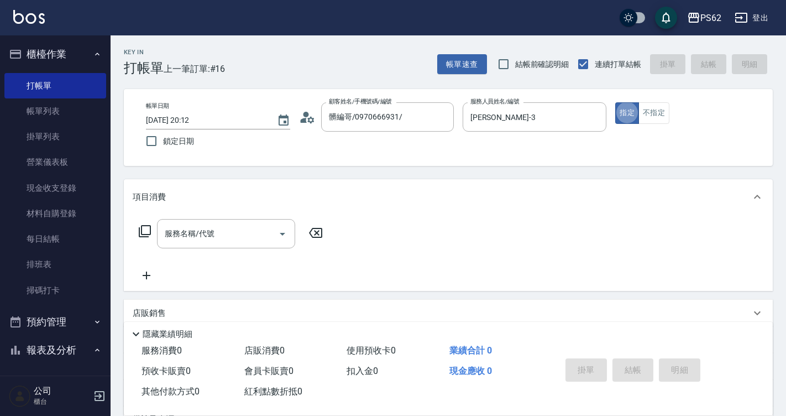
type button "true"
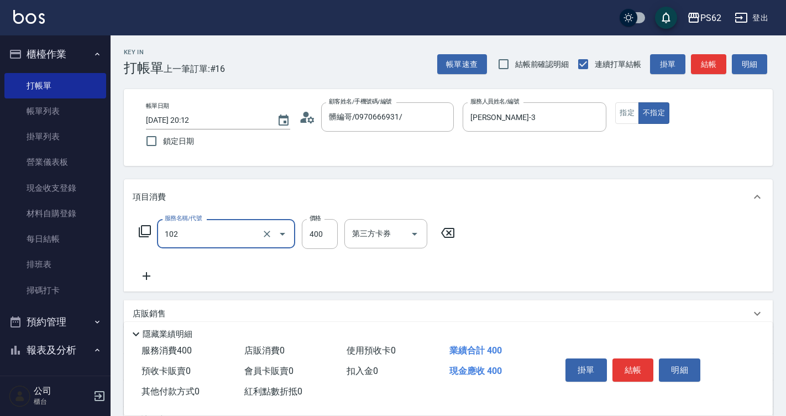
type input "精油洗髮(102)"
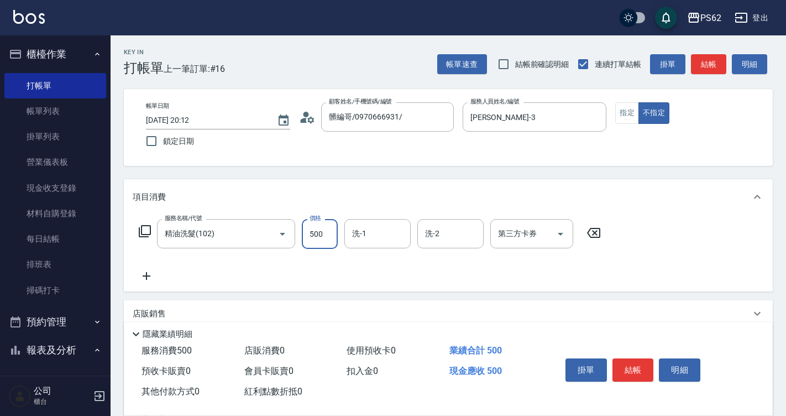
type input "500"
click at [627, 358] on button "結帳" at bounding box center [633, 369] width 41 height 23
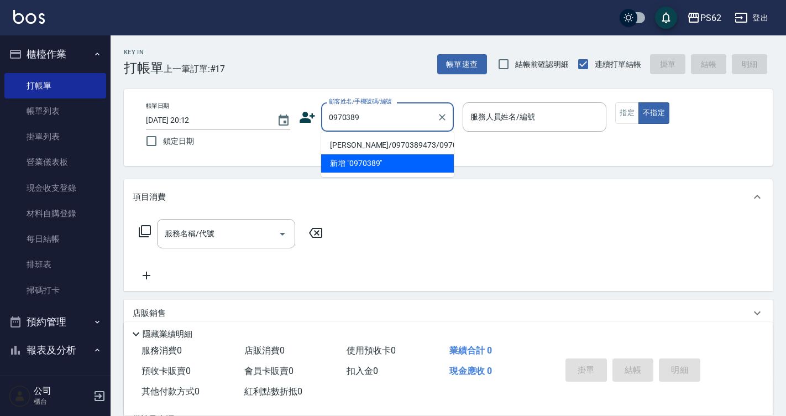
click at [422, 147] on li "[PERSON_NAME]/0970389473/0970389473" at bounding box center [387, 145] width 133 height 18
type input "[PERSON_NAME]/0970389473/0970389473"
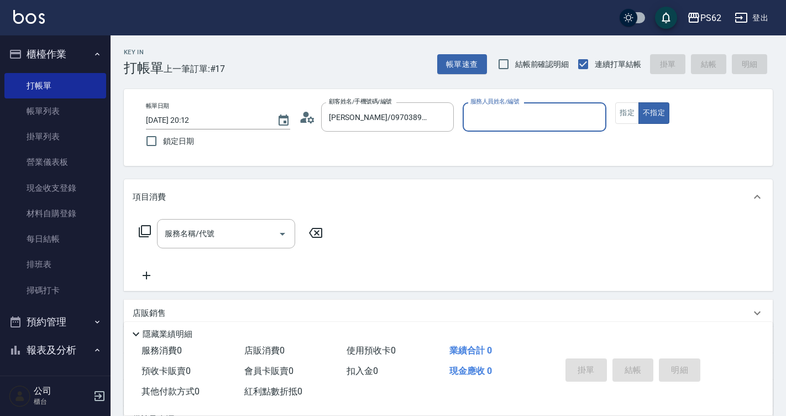
type input "[PERSON_NAME]-3"
click at [638, 102] on button "不指定" at bounding box center [653, 113] width 31 height 22
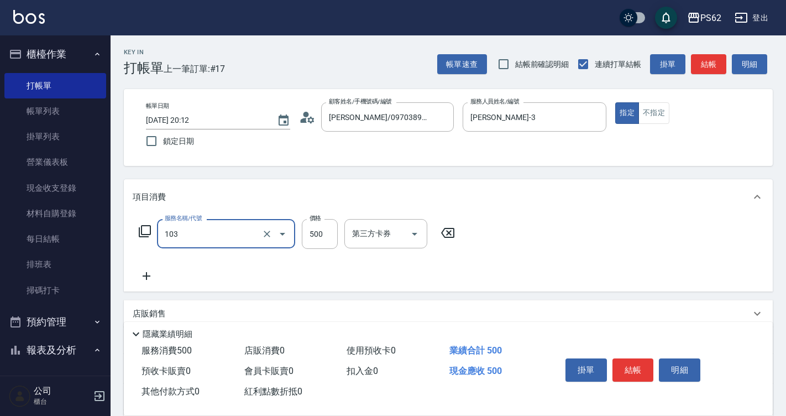
type input "B級洗剪500(103)"
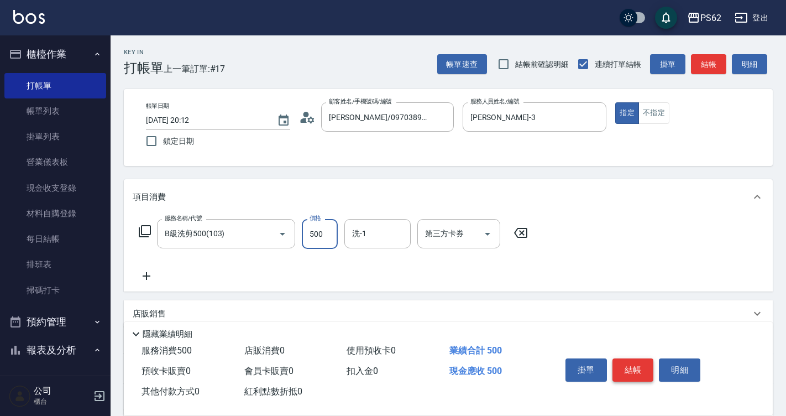
click at [622, 364] on button "結帳" at bounding box center [633, 369] width 41 height 23
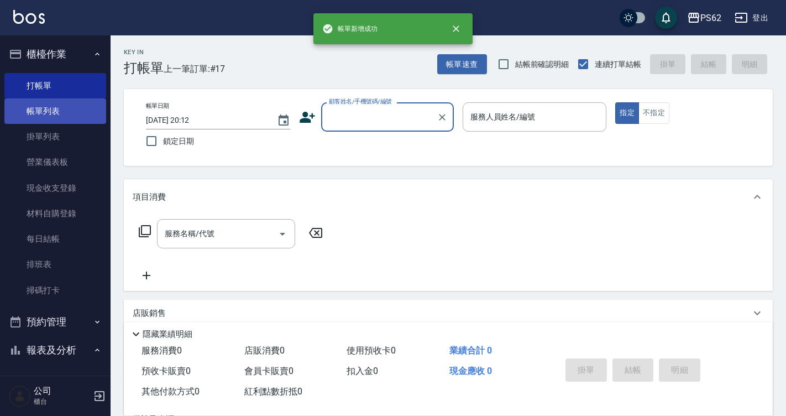
click at [74, 115] on link "帳單列表" at bounding box center [55, 110] width 102 height 25
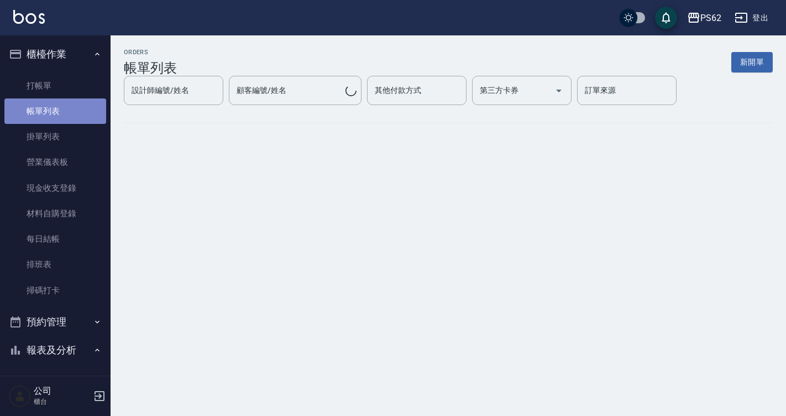
click at [61, 108] on link "帳單列表" at bounding box center [55, 110] width 102 height 25
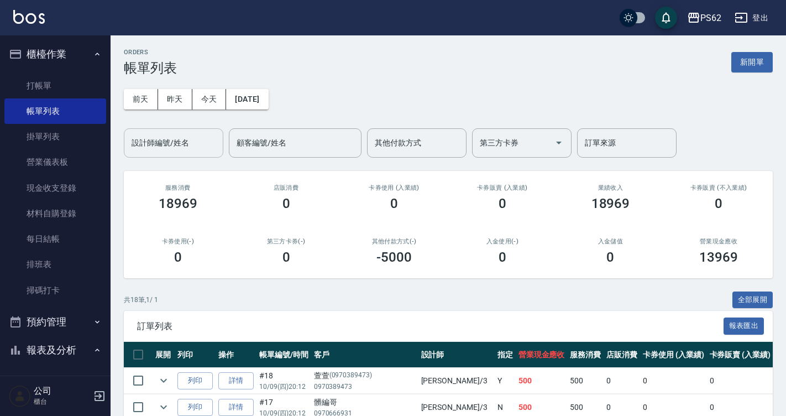
click at [184, 145] on input "設計師編號/姓名" at bounding box center [174, 142] width 90 height 19
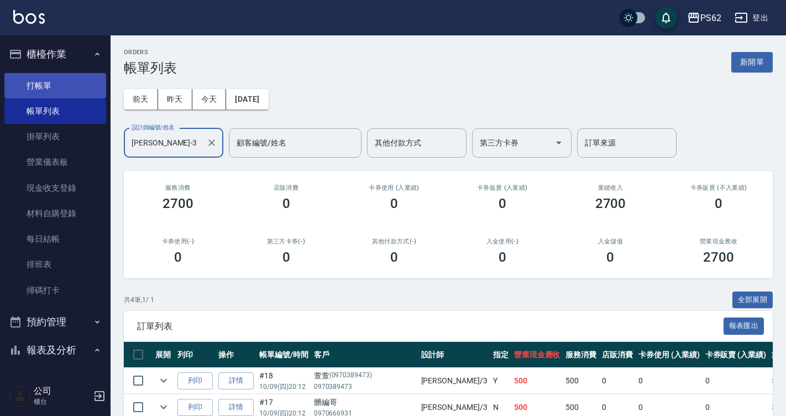
type input "[PERSON_NAME]-3"
click at [66, 85] on link "打帳單" at bounding box center [55, 85] width 102 height 25
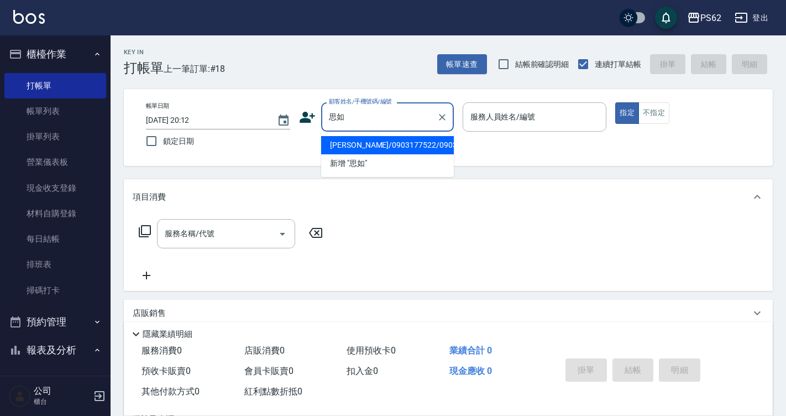
click at [393, 150] on li "[PERSON_NAME]/0903177522/0903177522" at bounding box center [387, 145] width 133 height 18
type input "[PERSON_NAME]/0903177522/0903177522"
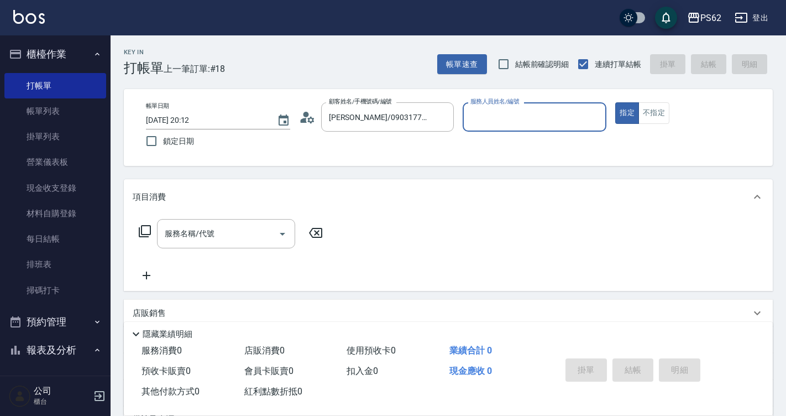
type input "[PERSON_NAME]-3"
click at [615, 102] on button "指定" at bounding box center [627, 113] width 24 height 22
type button "true"
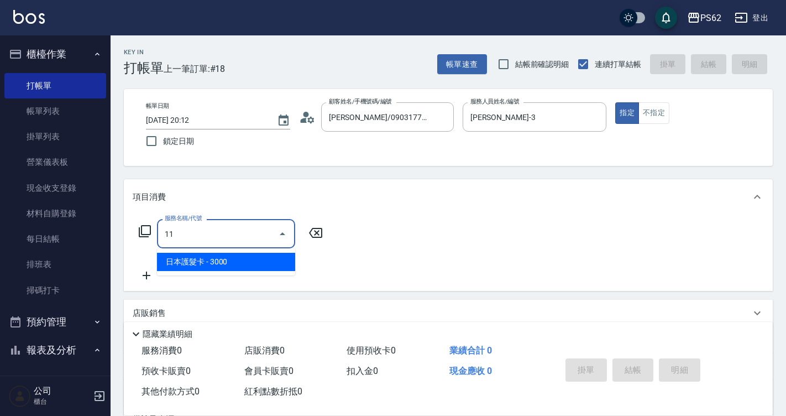
type input "1"
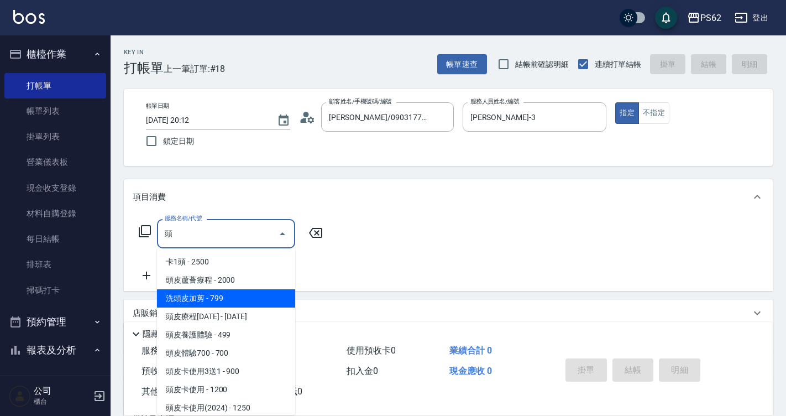
click at [264, 291] on span "洗頭皮加剪 - 799" at bounding box center [226, 298] width 138 height 18
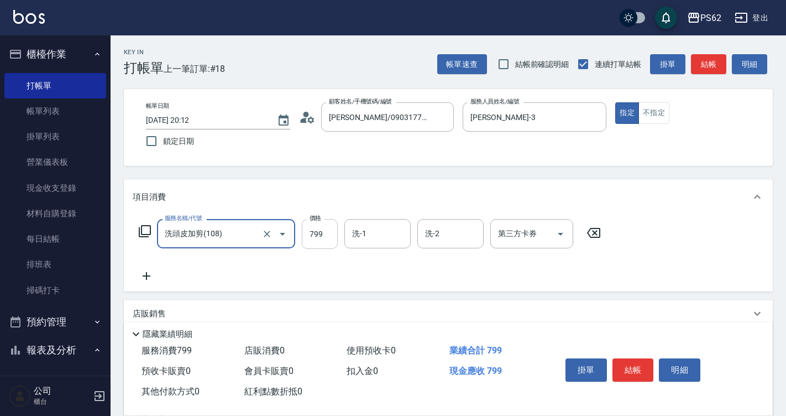
type input "洗頭皮加剪(108)"
click at [318, 242] on input "799" at bounding box center [320, 234] width 36 height 30
type input "1500"
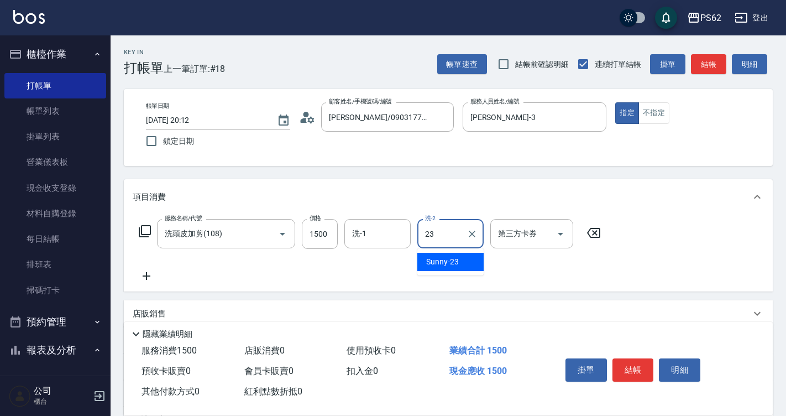
type input "Sunny-23"
click at [153, 274] on icon at bounding box center [147, 275] width 28 height 13
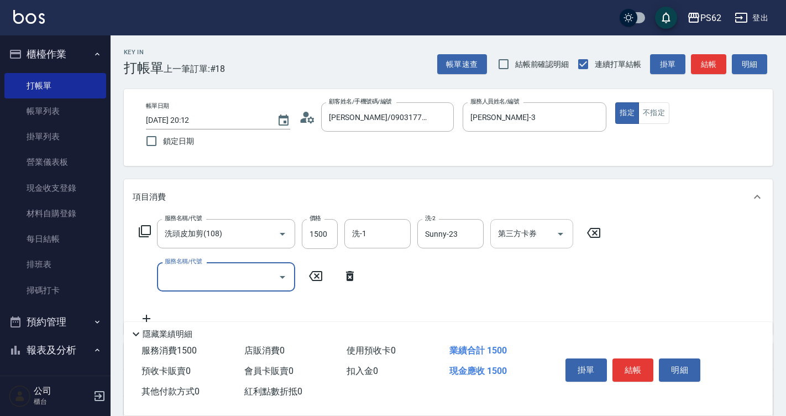
drag, startPoint x: 359, startPoint y: 233, endPoint x: 525, endPoint y: 221, distance: 165.8
click at [359, 234] on div "洗-1 洗-1" at bounding box center [377, 233] width 66 height 29
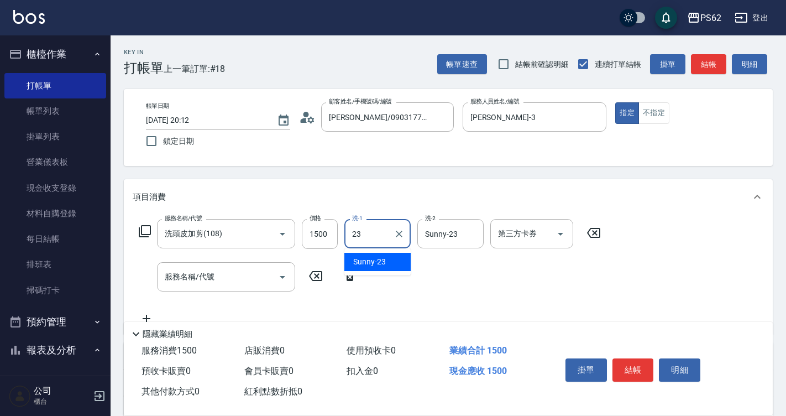
type input "Sunny-23"
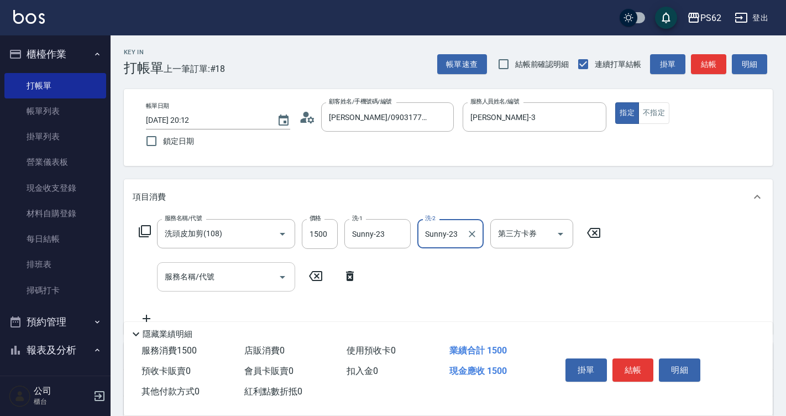
click at [212, 279] on input "服務名稱/代號" at bounding box center [218, 276] width 112 height 19
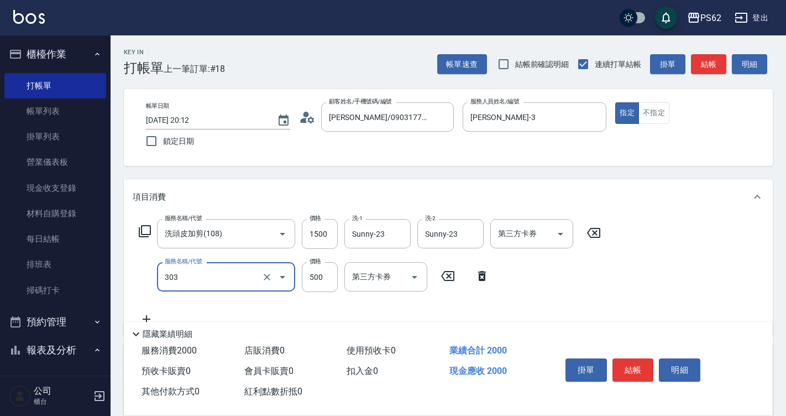
type input "局部燙(303)"
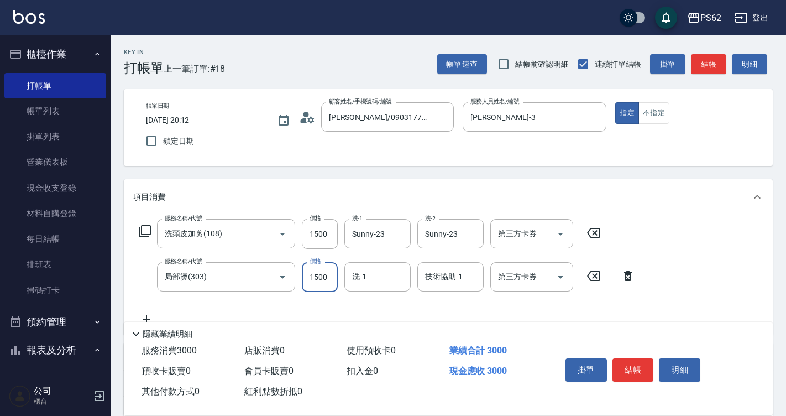
type input "1500"
click at [266, 276] on icon "Clear" at bounding box center [267, 277] width 7 height 7
type input "局部燙(303)"
click at [266, 276] on icon "Clear" at bounding box center [267, 277] width 7 height 7
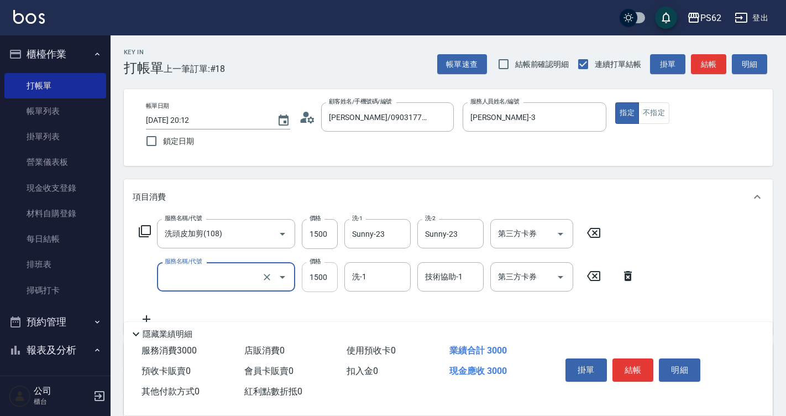
type input "局部燙(303)"
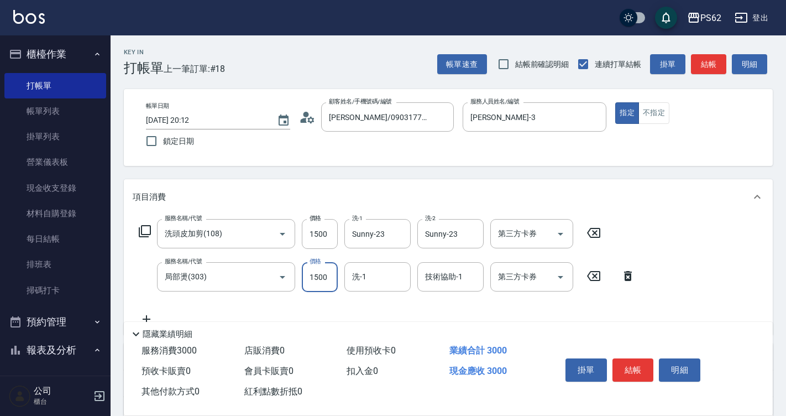
click at [328, 279] on input "1500" at bounding box center [320, 277] width 36 height 30
click at [269, 280] on icon "Clear" at bounding box center [266, 276] width 11 height 11
type input "0"
type input "局部燙(303)"
click at [268, 279] on icon "Clear" at bounding box center [266, 276] width 11 height 11
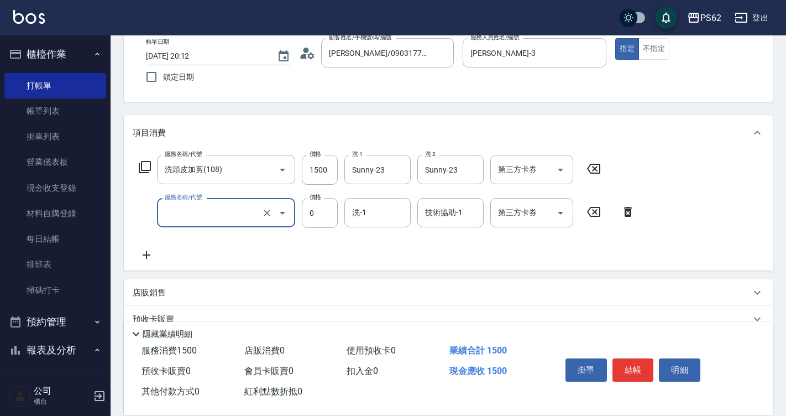
scroll to position [166, 0]
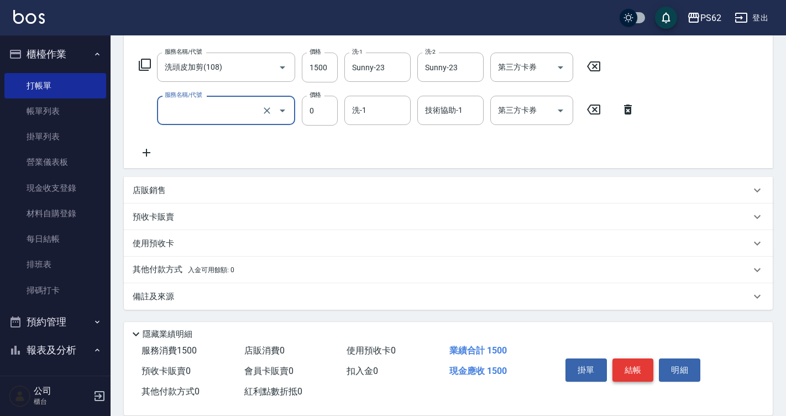
type input "局部燙(303)"
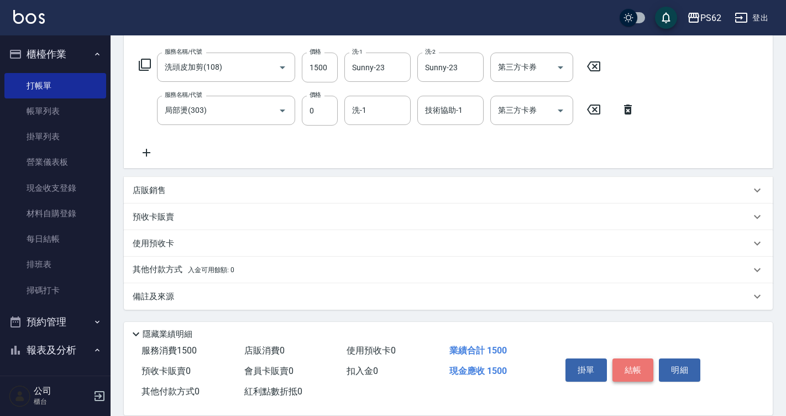
click at [639, 358] on button "結帳" at bounding box center [633, 369] width 41 height 23
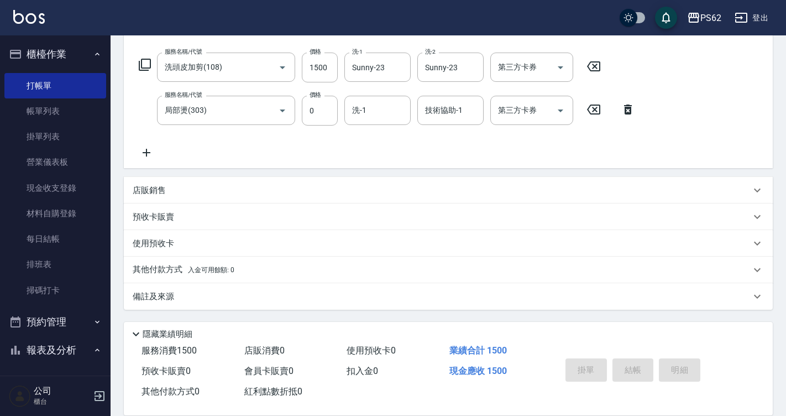
type input "[DATE] 20:13"
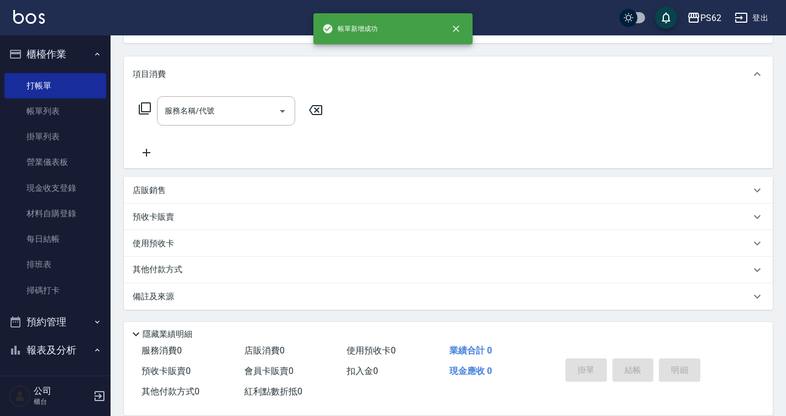
scroll to position [0, 0]
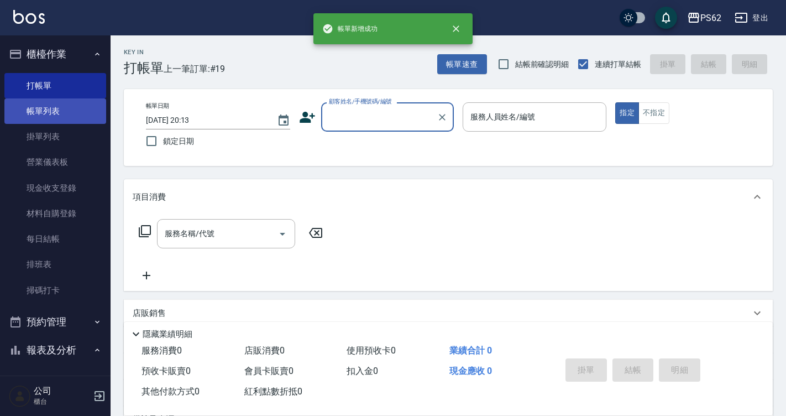
click at [82, 106] on link "帳單列表" at bounding box center [55, 110] width 102 height 25
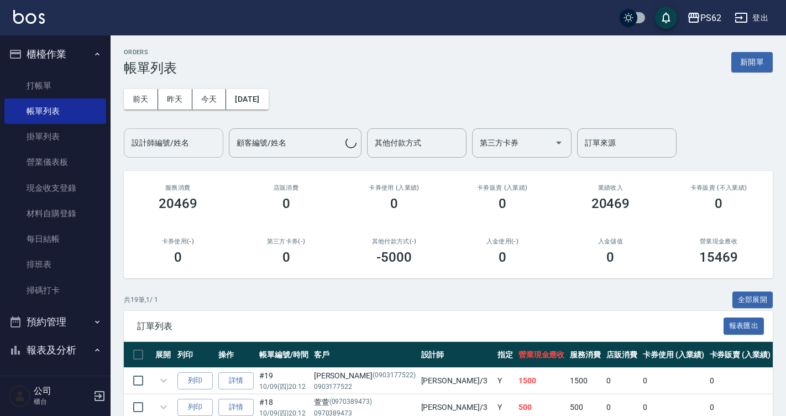
click at [191, 145] on input "設計師編號/姓名" at bounding box center [174, 142] width 90 height 19
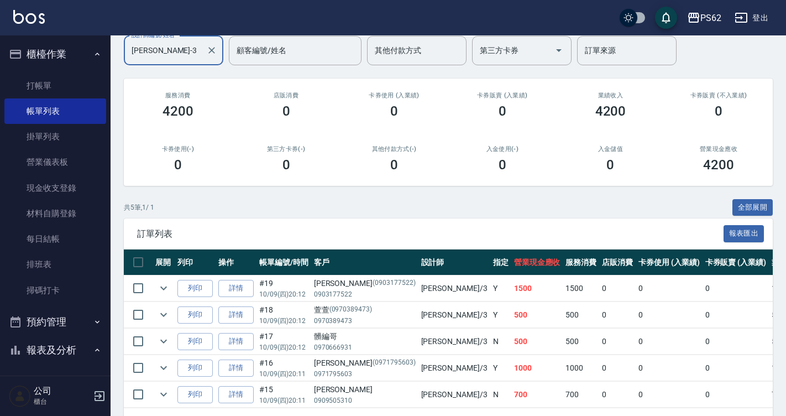
scroll to position [136, 0]
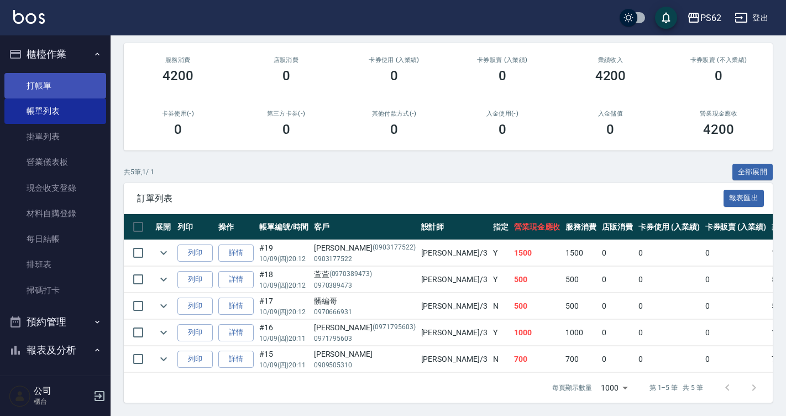
type input "[PERSON_NAME]-3"
click at [93, 78] on link "打帳單" at bounding box center [55, 85] width 102 height 25
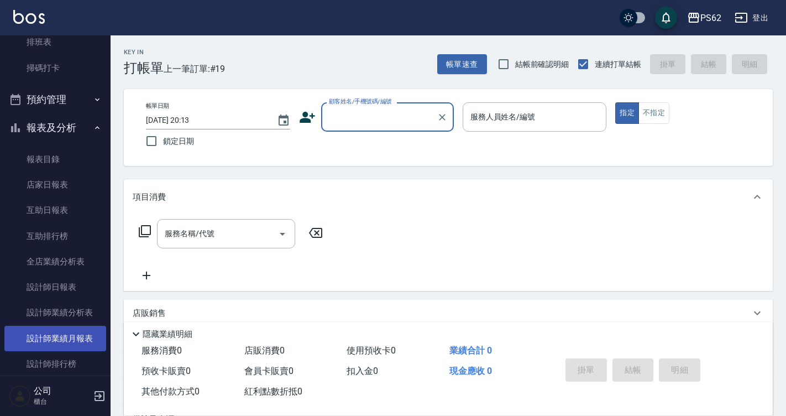
scroll to position [276, 0]
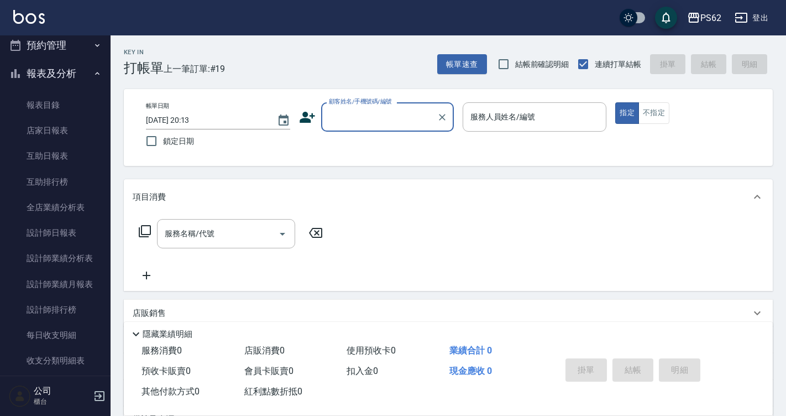
drag, startPoint x: 61, startPoint y: 234, endPoint x: 111, endPoint y: 230, distance: 49.4
click at [61, 234] on link "設計師日報表" at bounding box center [55, 232] width 102 height 25
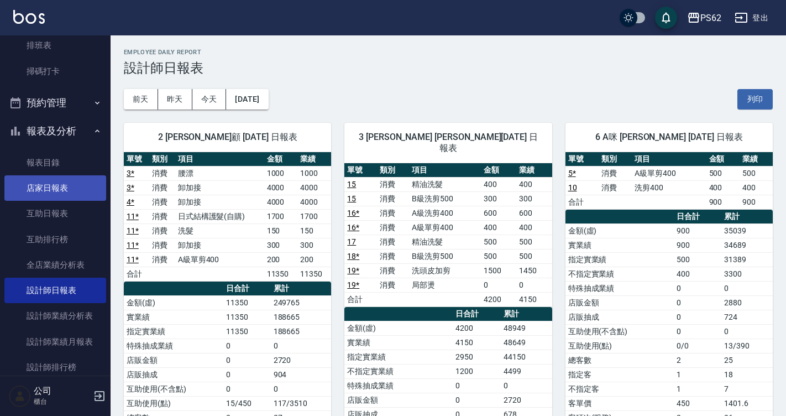
scroll to position [221, 0]
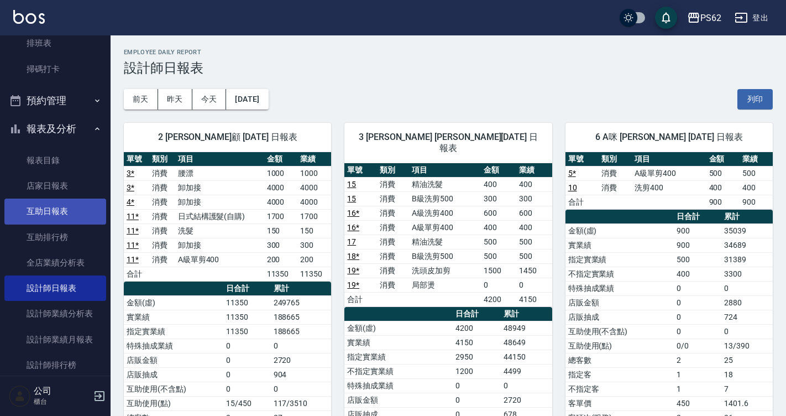
click at [61, 219] on link "互助日報表" at bounding box center [55, 210] width 102 height 25
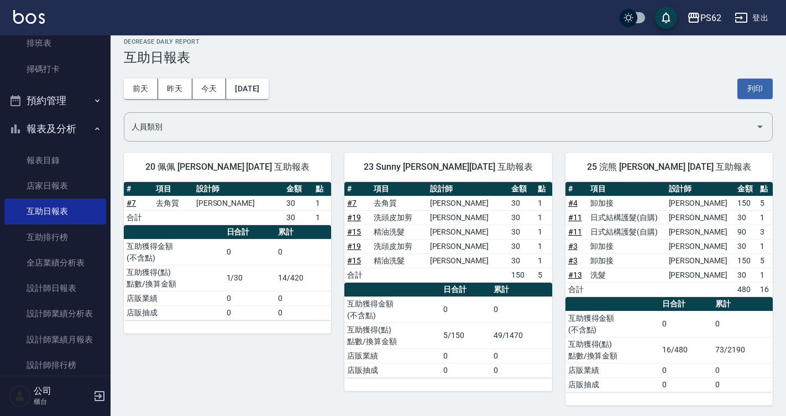
scroll to position [13, 0]
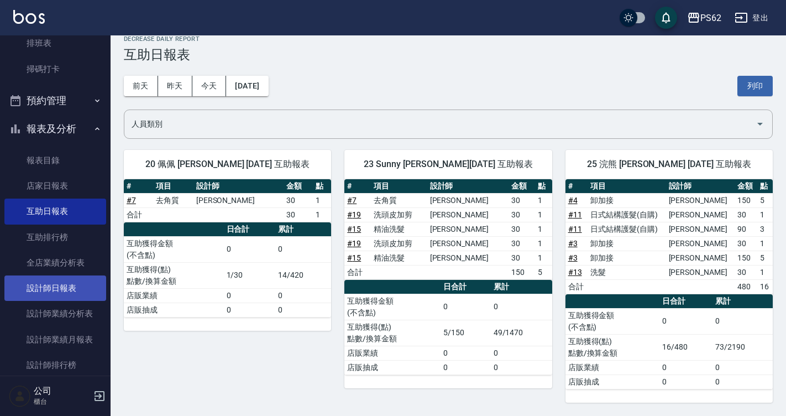
click at [76, 282] on link "設計師日報表" at bounding box center [55, 287] width 102 height 25
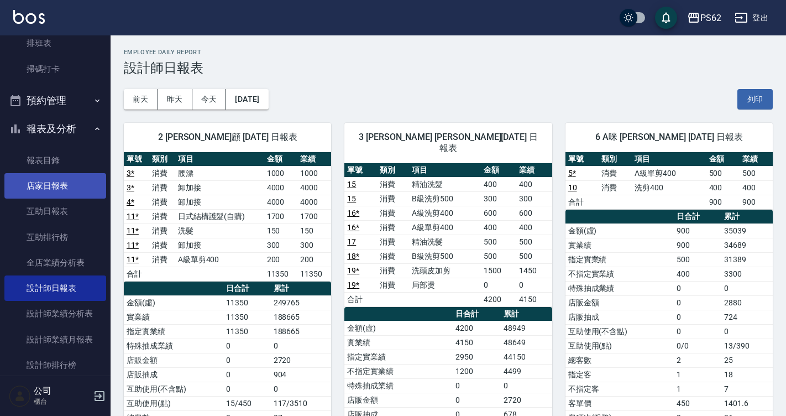
click at [61, 183] on link "店家日報表" at bounding box center [55, 185] width 102 height 25
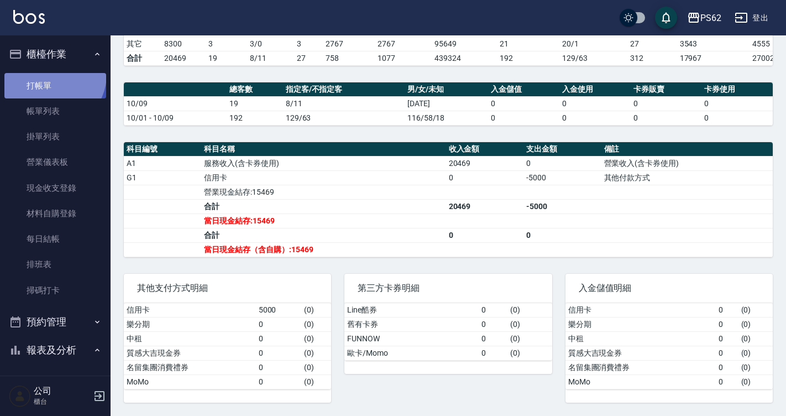
click at [51, 74] on link "打帳單" at bounding box center [55, 85] width 102 height 25
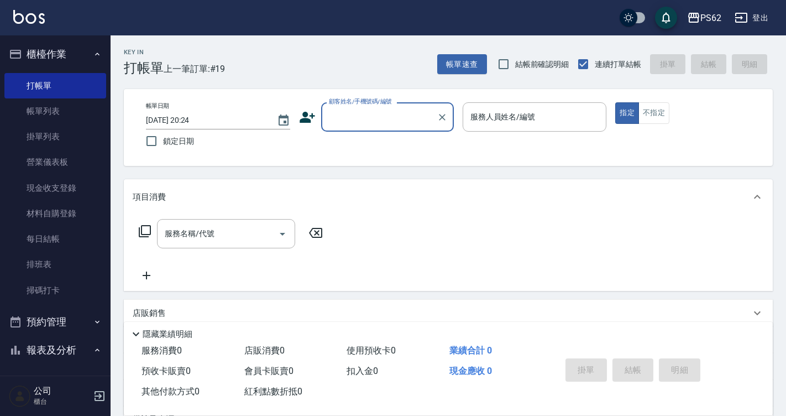
click at [307, 121] on icon at bounding box center [307, 117] width 15 height 11
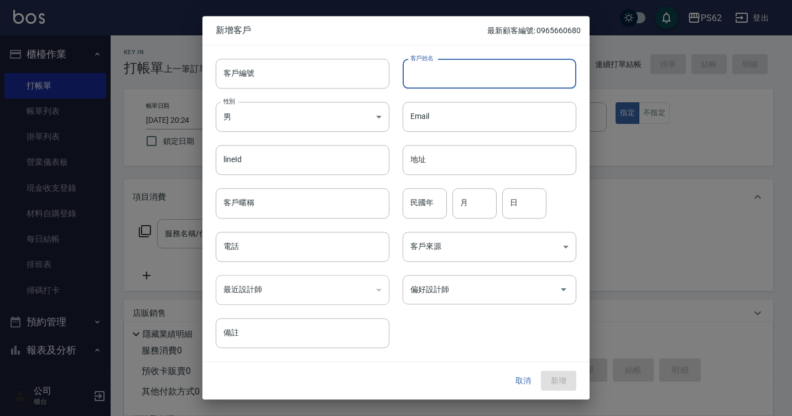
click at [448, 81] on input "客戶姓名" at bounding box center [489, 74] width 174 height 30
type input "[PERSON_NAME]"
click at [278, 258] on input "電話" at bounding box center [303, 247] width 174 height 30
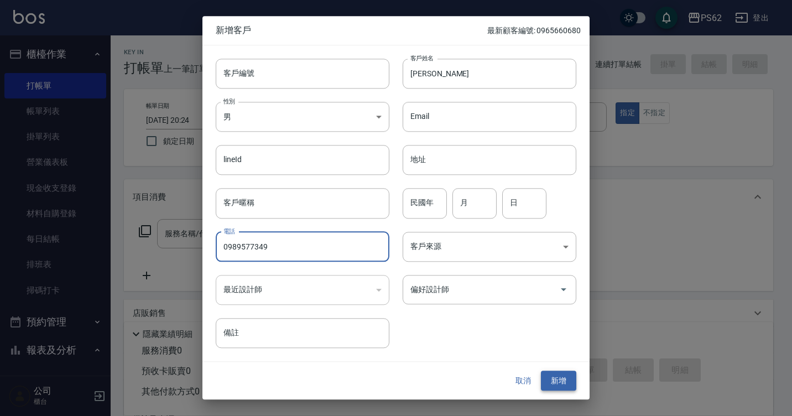
type input "0989577349"
click at [561, 384] on button "新增" at bounding box center [558, 380] width 35 height 20
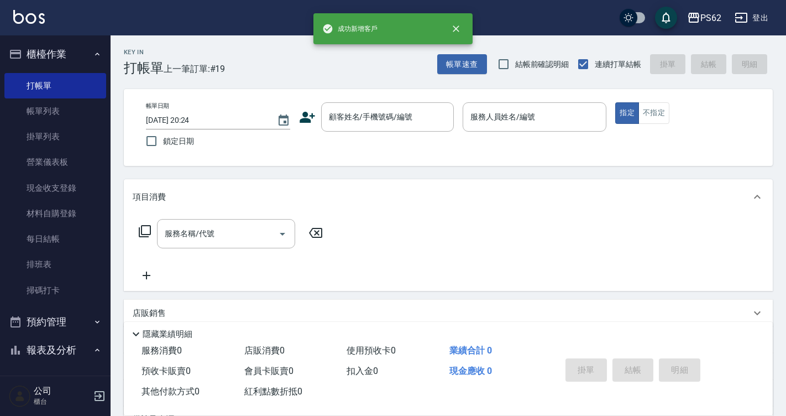
click at [349, 99] on div "帳單日期 [DATE] 20:24 鎖定日期 顧客姓名/手機號碼/編號 顧客姓名/手機號碼/編號 服務人員姓名/編號 服務人員姓名/編號 指定 不指定" at bounding box center [448, 127] width 649 height 77
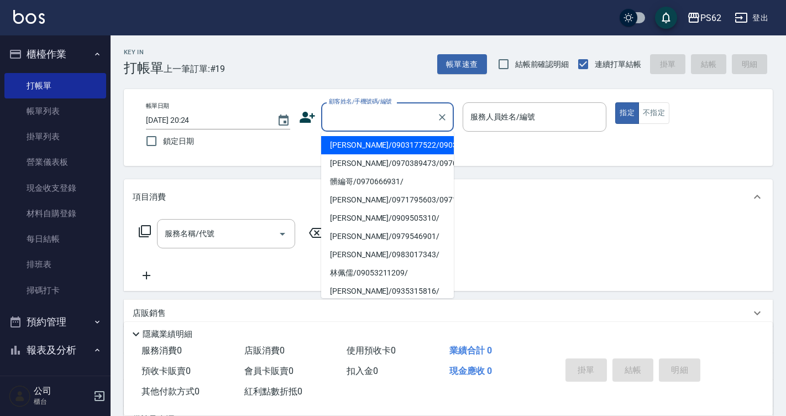
click at [354, 112] on input "顧客姓名/手機號碼/編號" at bounding box center [379, 116] width 106 height 19
click at [366, 143] on li "[PERSON_NAME]/0989577349/" at bounding box center [387, 145] width 133 height 18
type input "[PERSON_NAME]/0989577349/"
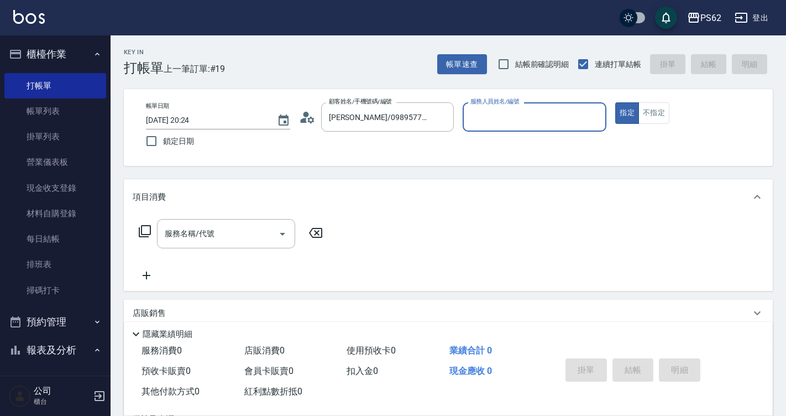
drag, startPoint x: 552, startPoint y: 110, endPoint x: 554, endPoint y: 129, distance: 18.9
click at [552, 111] on input "服務人員姓名/編號" at bounding box center [535, 116] width 134 height 19
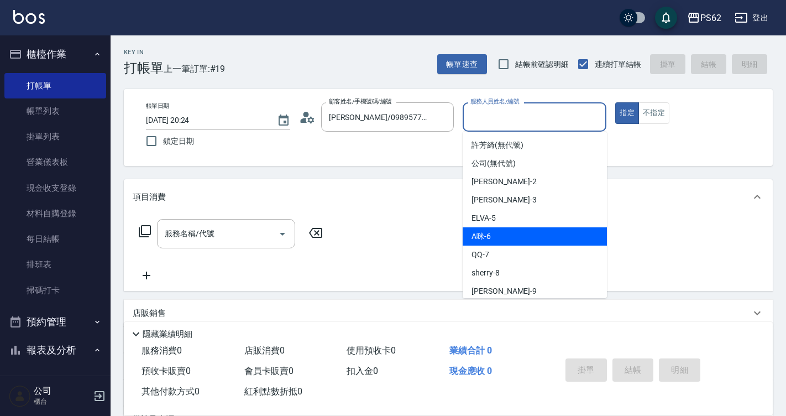
scroll to position [111, 0]
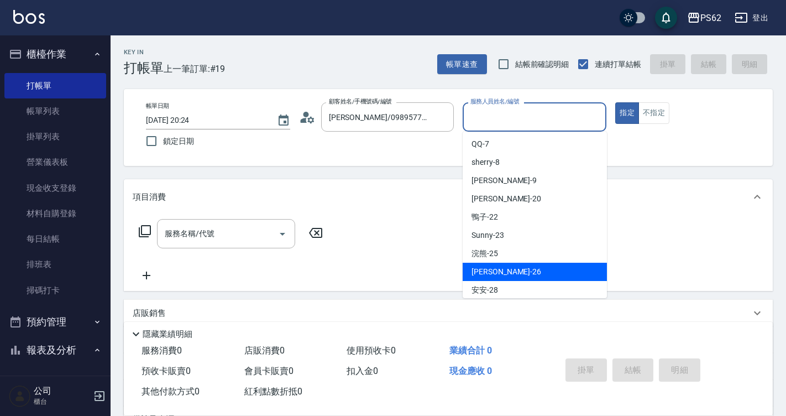
click at [517, 267] on div "[PERSON_NAME] -26" at bounding box center [535, 272] width 144 height 18
type input "[PERSON_NAME]-26"
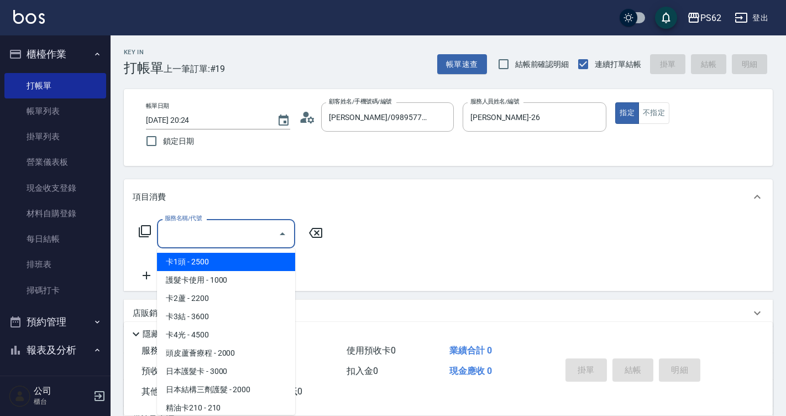
click at [223, 227] on input "服務名稱/代號" at bounding box center [218, 233] width 112 height 19
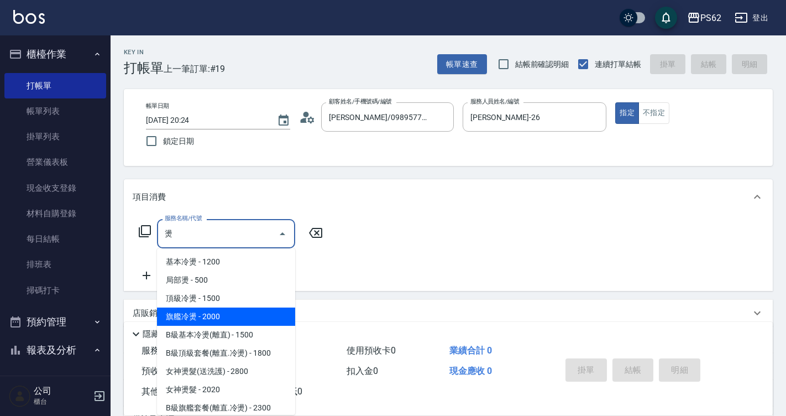
click at [225, 318] on span "旗艦冷燙 - 2000" at bounding box center [226, 316] width 138 height 18
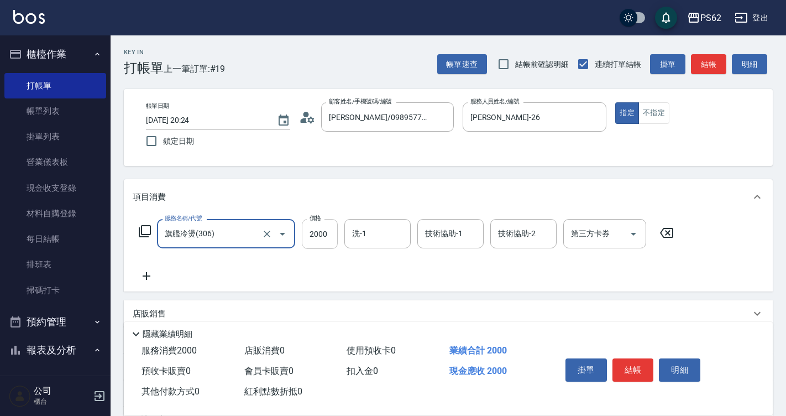
type input "旗艦冷燙(306)"
click at [320, 239] on input "2000" at bounding box center [320, 234] width 36 height 30
click at [269, 231] on icon "Clear" at bounding box center [267, 234] width 7 height 7
type input "2639"
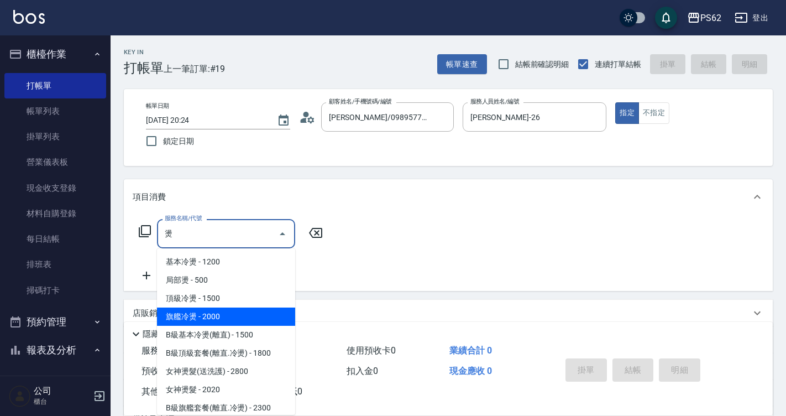
click at [229, 311] on span "旗艦冷燙 - 2000" at bounding box center [226, 316] width 138 height 18
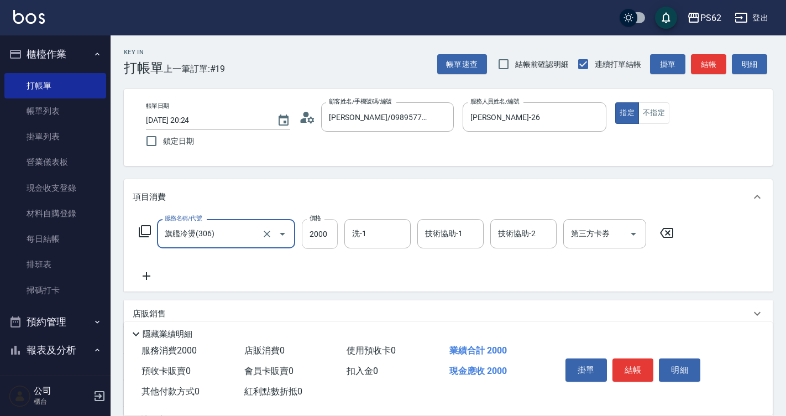
type input "旗艦冷燙(306)"
click at [328, 232] on input "2000" at bounding box center [320, 234] width 36 height 30
type input "2639"
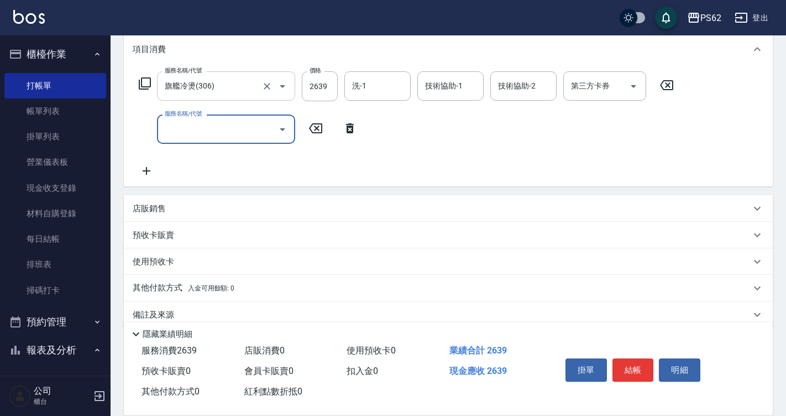
scroll to position [166, 0]
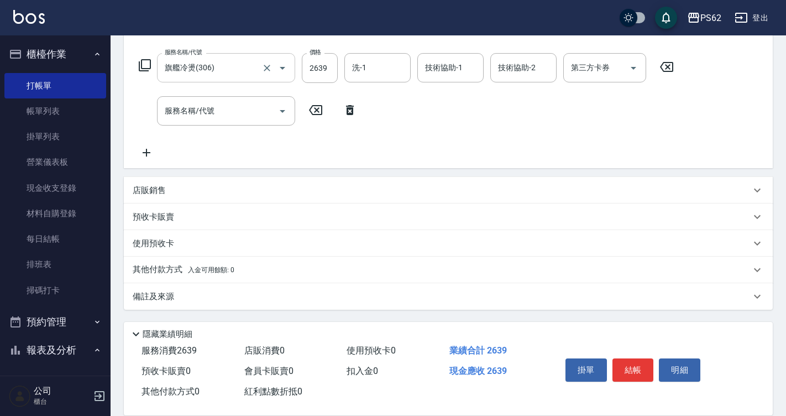
click at [170, 263] on div "其他付款方式 入金可用餘額: 0" at bounding box center [448, 270] width 649 height 27
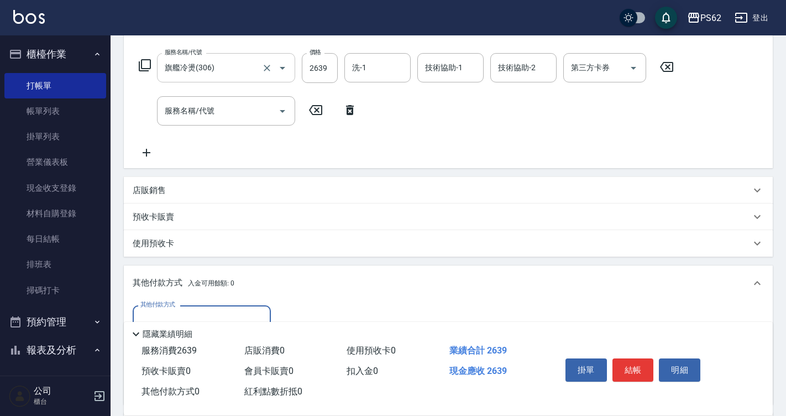
scroll to position [0, 0]
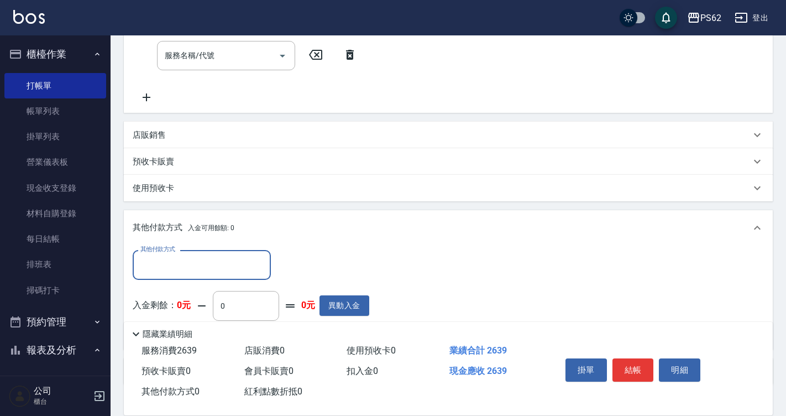
click at [175, 261] on input "其他付款方式" at bounding box center [202, 264] width 128 height 19
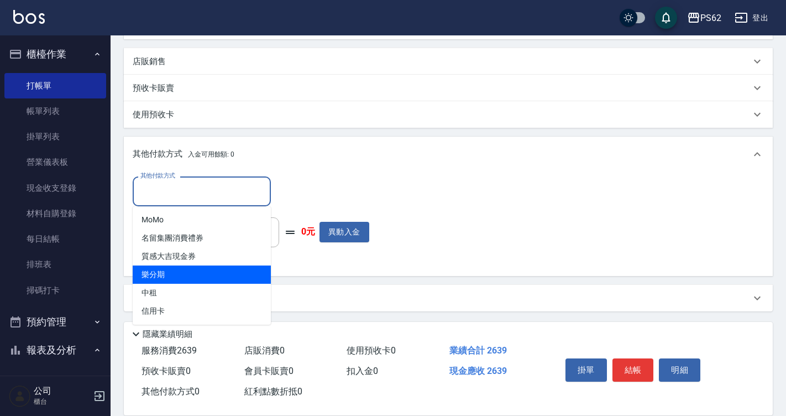
scroll to position [296, 0]
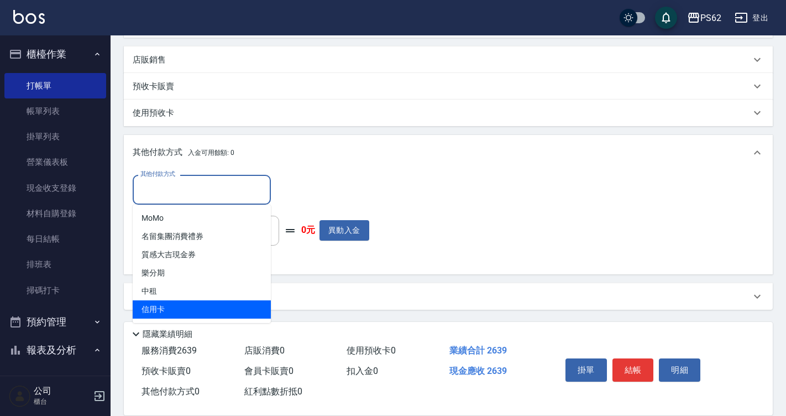
click at [175, 303] on span "信用卡" at bounding box center [202, 309] width 138 height 18
type input "信用卡"
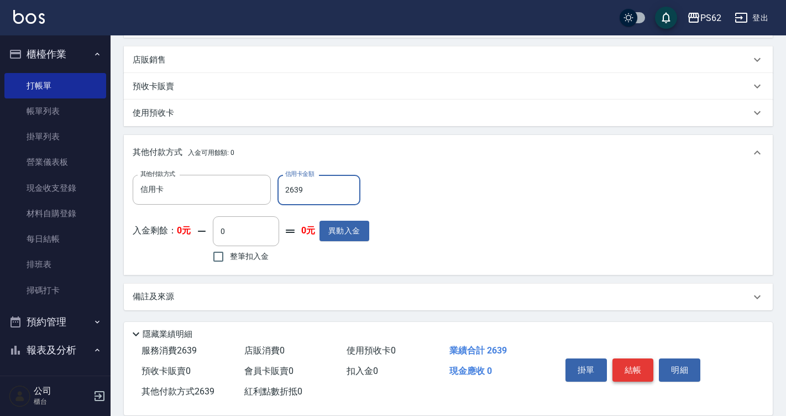
type input "2639"
click at [647, 358] on button "結帳" at bounding box center [633, 369] width 41 height 23
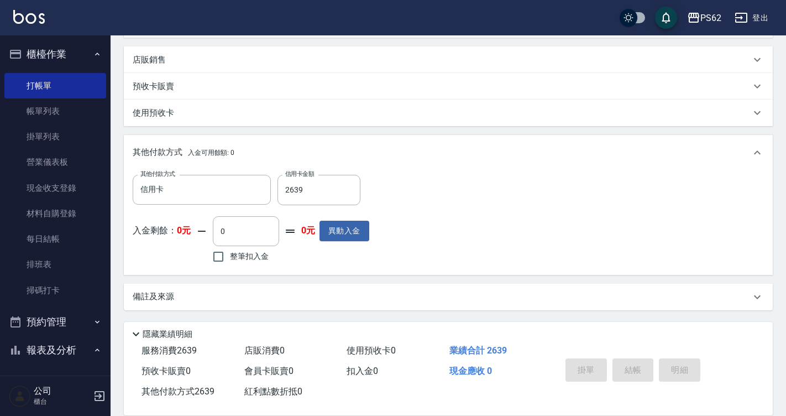
type input "[DATE] 20:25"
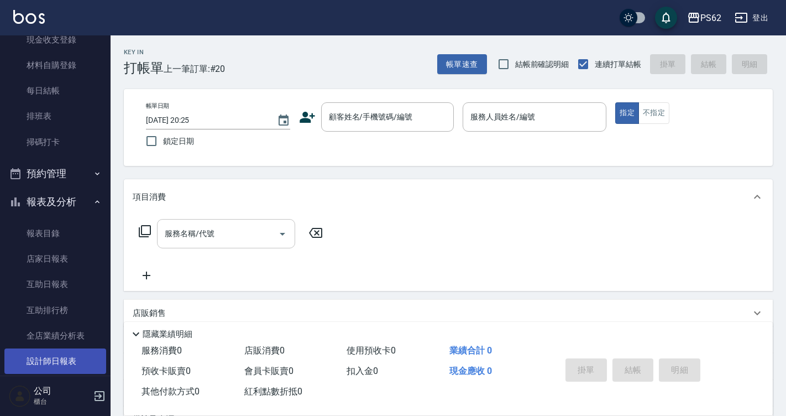
scroll to position [221, 0]
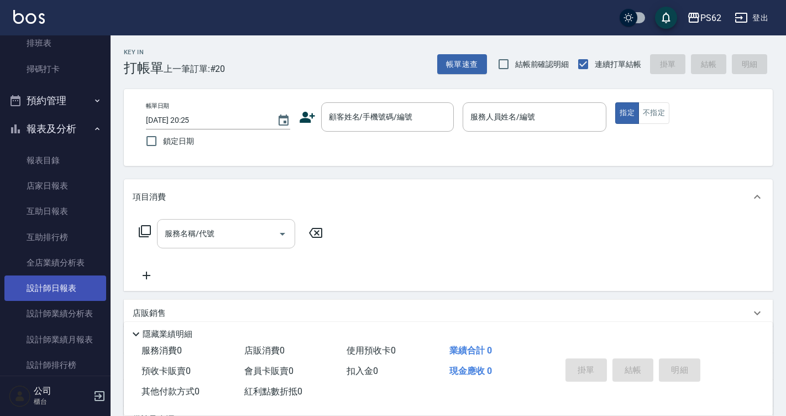
click at [65, 285] on link "設計師日報表" at bounding box center [55, 287] width 102 height 25
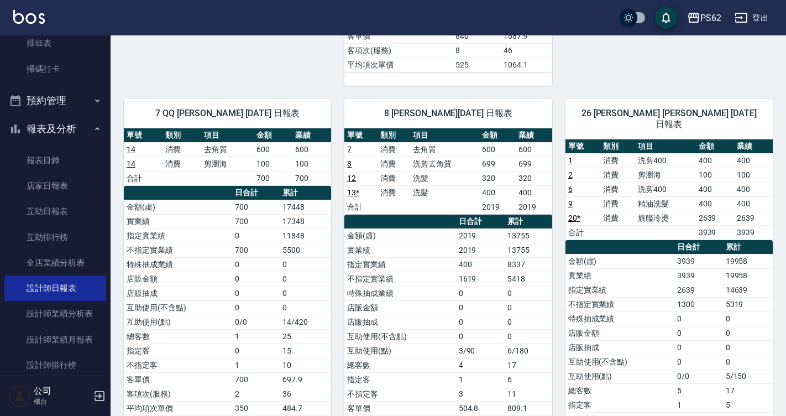
scroll to position [498, 0]
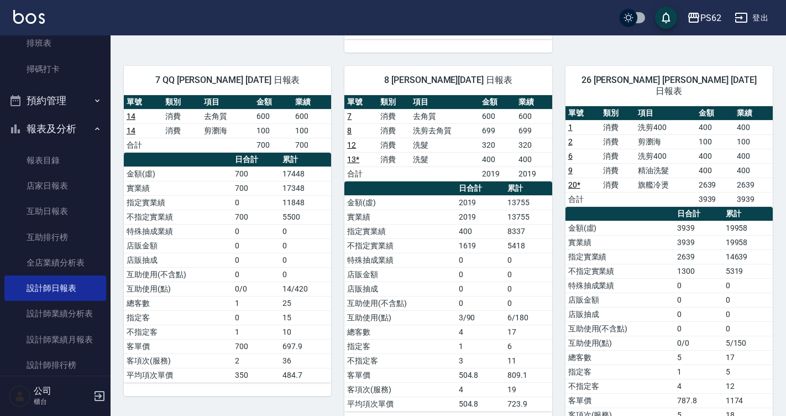
drag, startPoint x: 507, startPoint y: 195, endPoint x: 531, endPoint y: 206, distance: 26.7
click at [517, 197] on td "13755" at bounding box center [528, 202] width 47 height 14
drag, startPoint x: 531, startPoint y: 206, endPoint x: 538, endPoint y: 209, distance: 7.4
click at [538, 210] on td "13755" at bounding box center [528, 217] width 47 height 14
drag, startPoint x: 512, startPoint y: 201, endPoint x: 535, endPoint y: 210, distance: 24.1
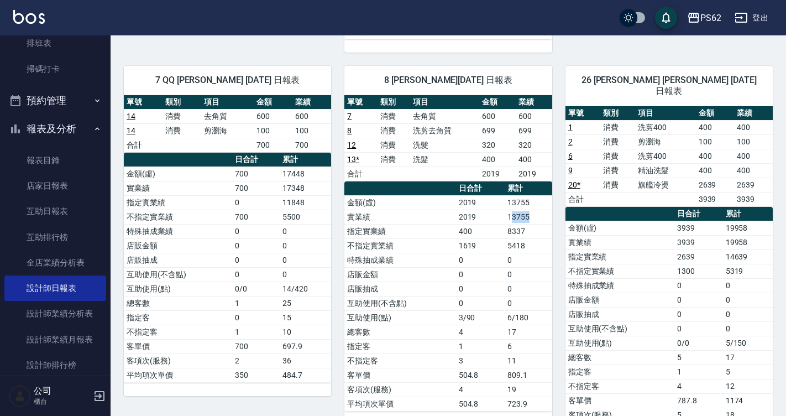
click at [535, 210] on td "13755" at bounding box center [528, 217] width 47 height 14
click at [537, 210] on td "13755" at bounding box center [528, 217] width 47 height 14
click at [48, 210] on link "互助日報表" at bounding box center [55, 210] width 102 height 25
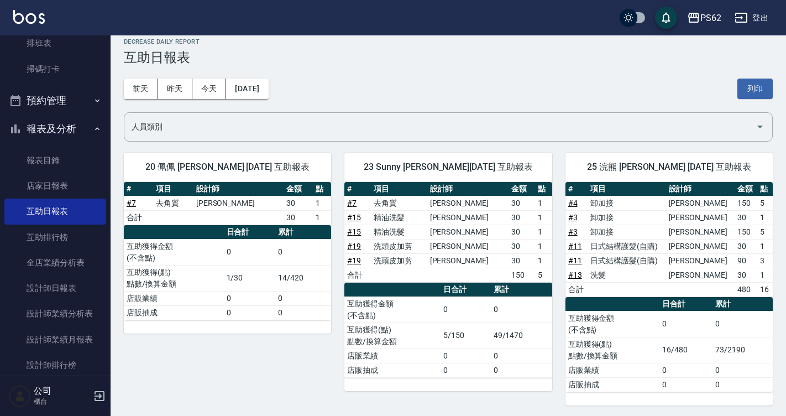
scroll to position [13, 0]
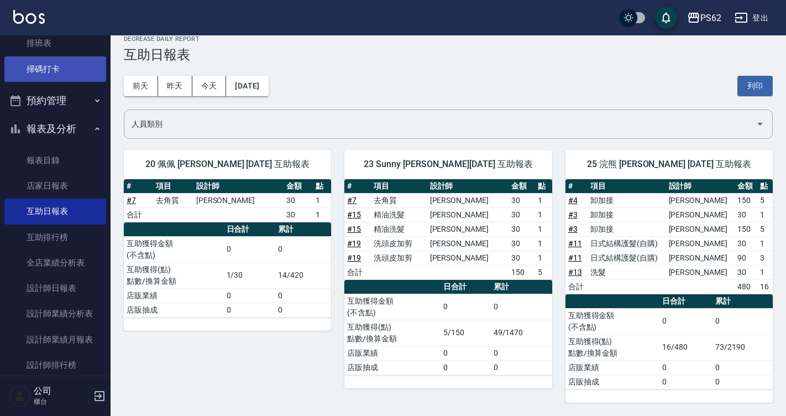
click at [55, 76] on link "掃碼打卡" at bounding box center [55, 68] width 102 height 25
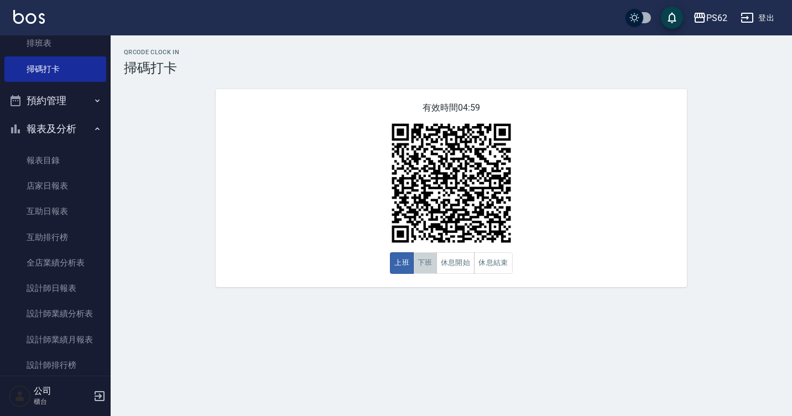
drag, startPoint x: 425, startPoint y: 258, endPoint x: 375, endPoint y: 248, distance: 50.2
click at [425, 258] on button "下班" at bounding box center [425, 263] width 24 height 22
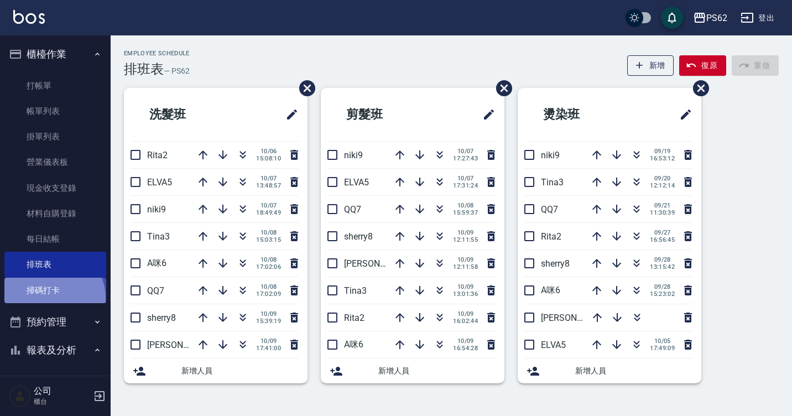
click at [51, 297] on link "掃碼打卡" at bounding box center [55, 290] width 102 height 25
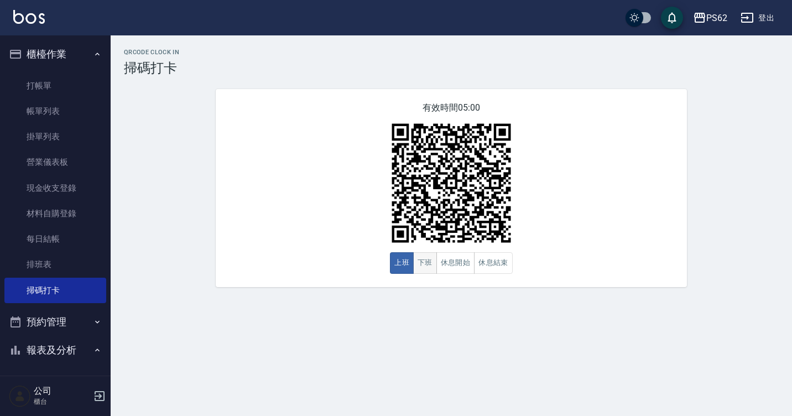
click at [418, 270] on button "下班" at bounding box center [425, 263] width 24 height 22
